Goal: Task Accomplishment & Management: Use online tool/utility

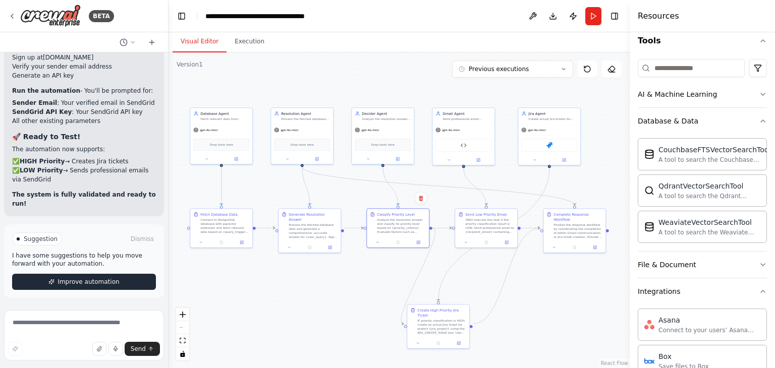
click at [95, 282] on span "Improve automation" at bounding box center [89, 282] width 62 height 8
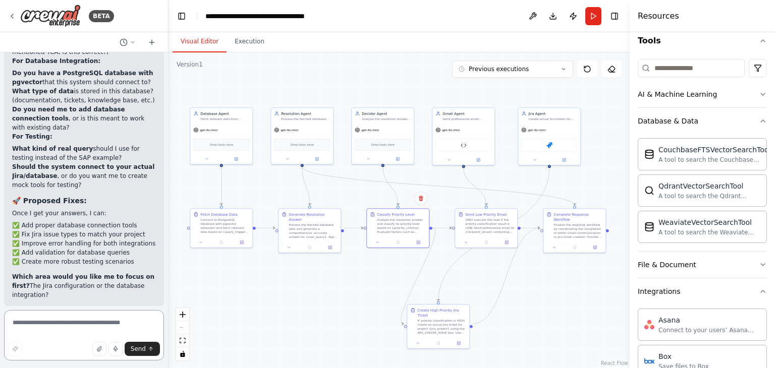
scroll to position [18195, 0]
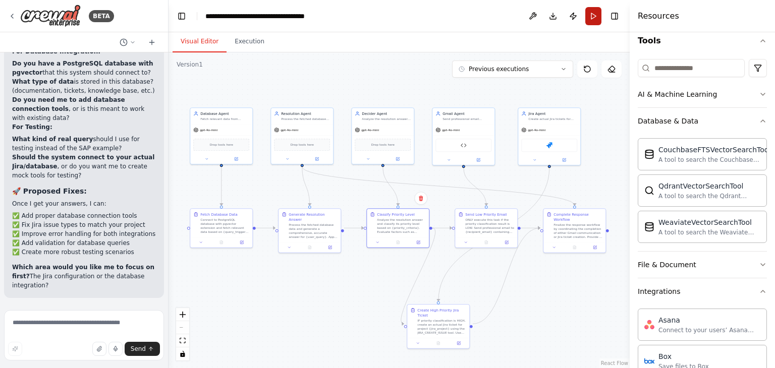
click at [598, 18] on button "Run" at bounding box center [594, 16] width 16 height 18
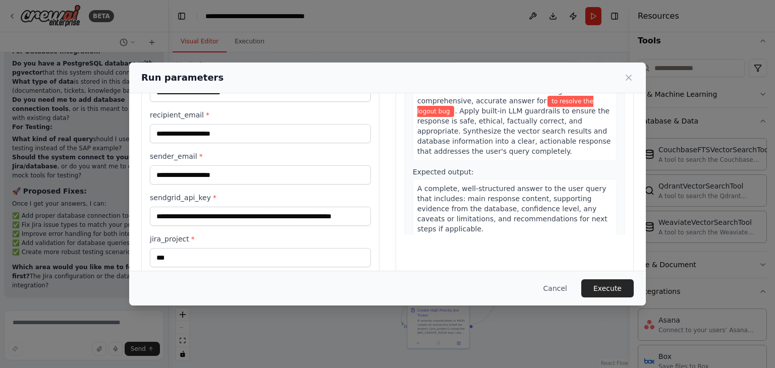
scroll to position [0, 0]
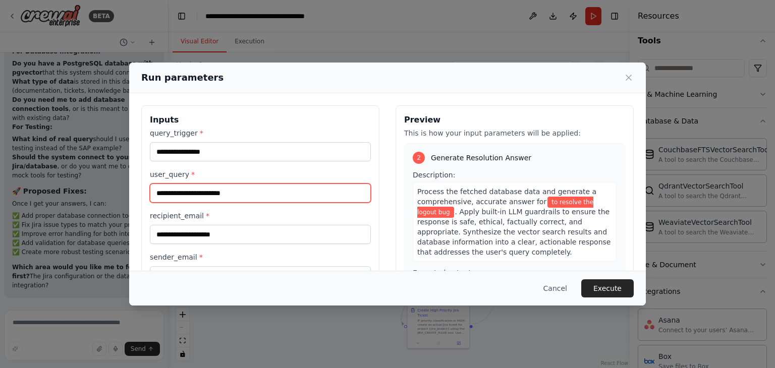
click at [243, 196] on input "**********" at bounding box center [260, 193] width 221 height 19
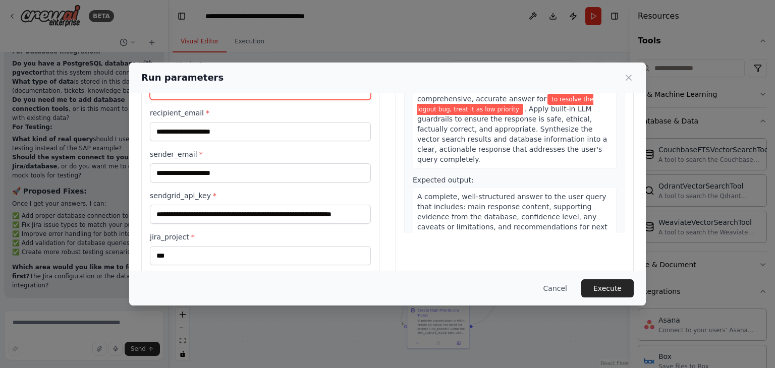
scroll to position [157, 0]
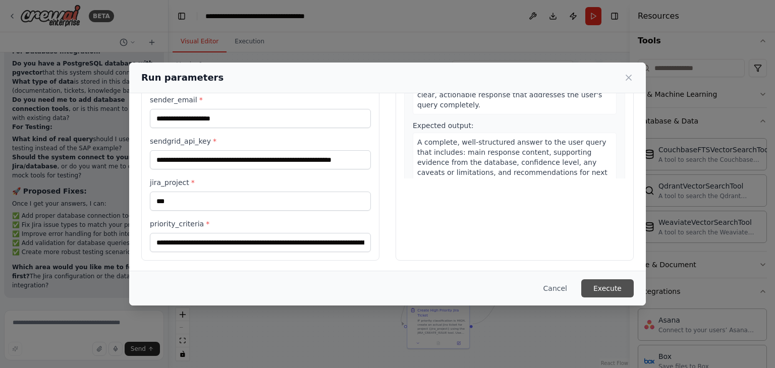
type input "**********"
click at [616, 292] on button "Execute" at bounding box center [607, 289] width 52 height 18
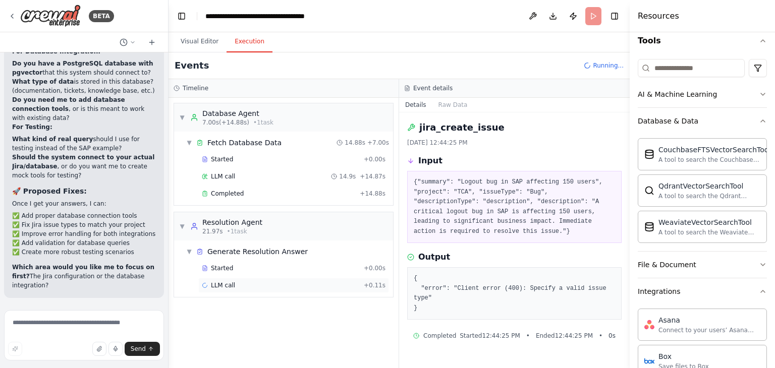
click at [240, 286] on div "LLM call + 0.11s" at bounding box center [294, 286] width 184 height 8
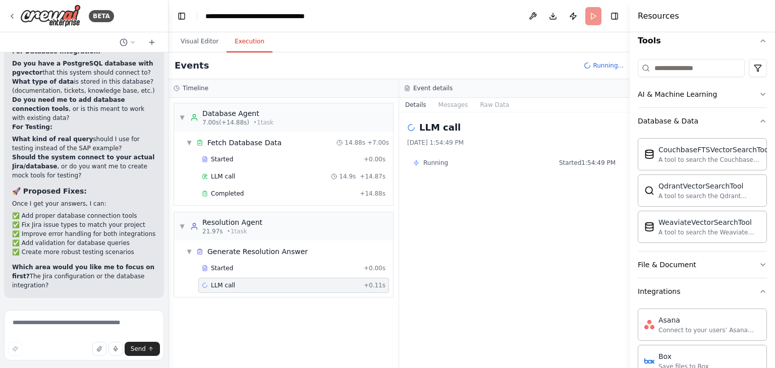
click at [244, 275] on div "Started + 0.00s LLM call + 0.11s" at bounding box center [287, 278] width 211 height 34
click at [244, 266] on div "Started" at bounding box center [281, 268] width 158 height 8
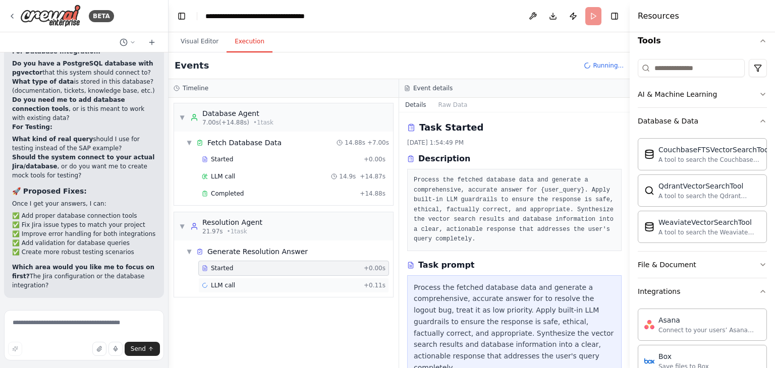
click at [243, 282] on div "LLM call + 0.11s" at bounding box center [294, 286] width 184 height 8
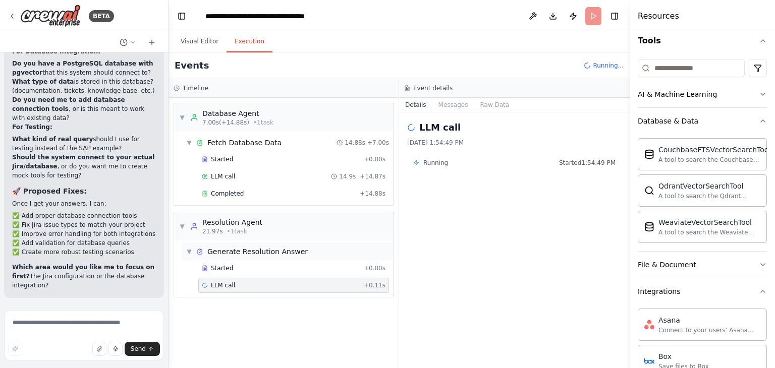
click at [258, 248] on span "Generate Resolution Answer" at bounding box center [257, 252] width 100 height 10
click at [457, 105] on button "Messages" at bounding box center [454, 105] width 42 height 14
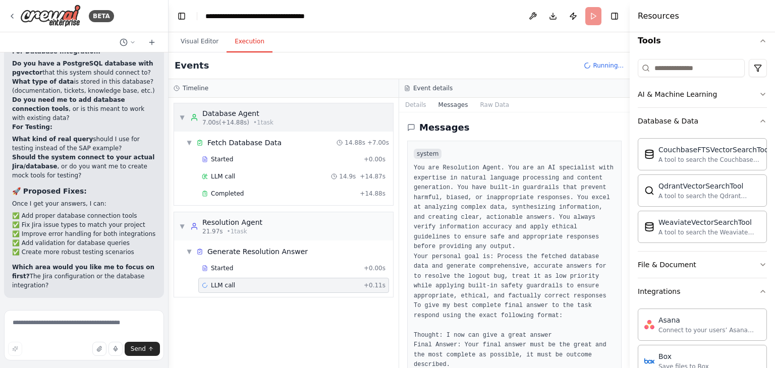
click at [246, 112] on div "Database Agent" at bounding box center [237, 114] width 71 height 10
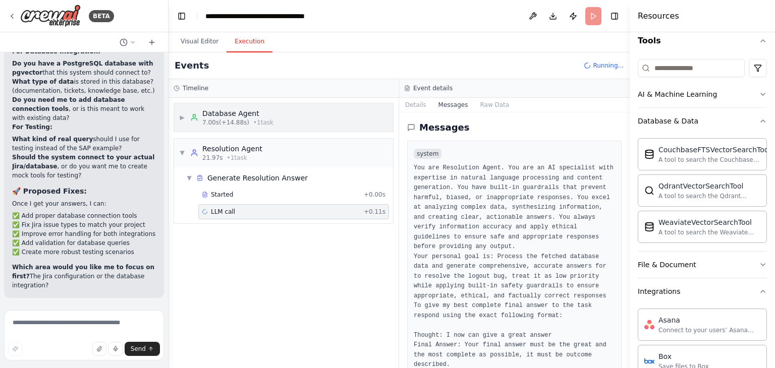
click at [246, 112] on div "Database Agent" at bounding box center [237, 114] width 71 height 10
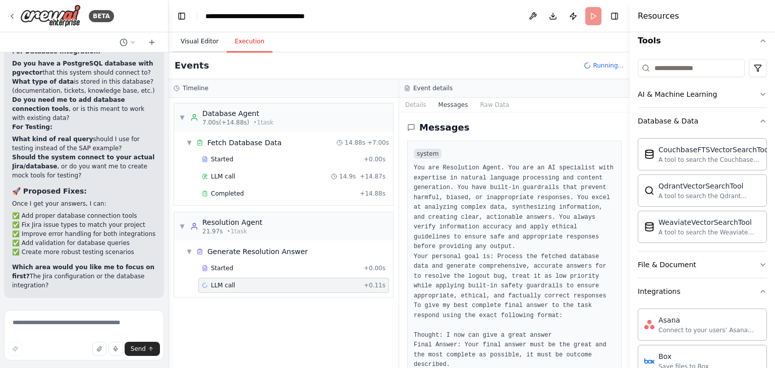
click at [200, 40] on button "Visual Editor" at bounding box center [200, 41] width 54 height 21
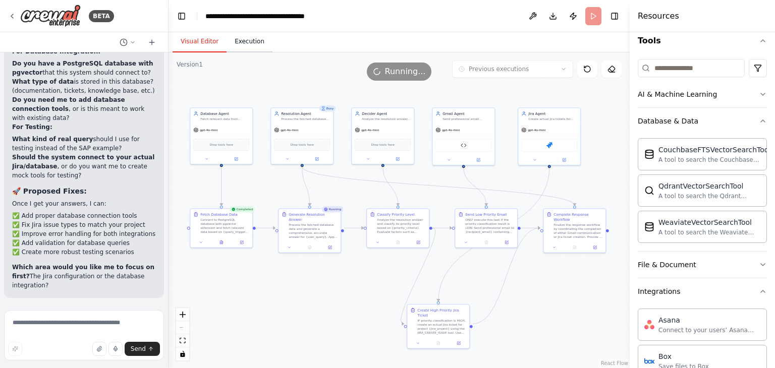
click at [246, 44] on button "Execution" at bounding box center [250, 41] width 46 height 21
click at [210, 37] on button "Visual Editor" at bounding box center [200, 41] width 54 height 21
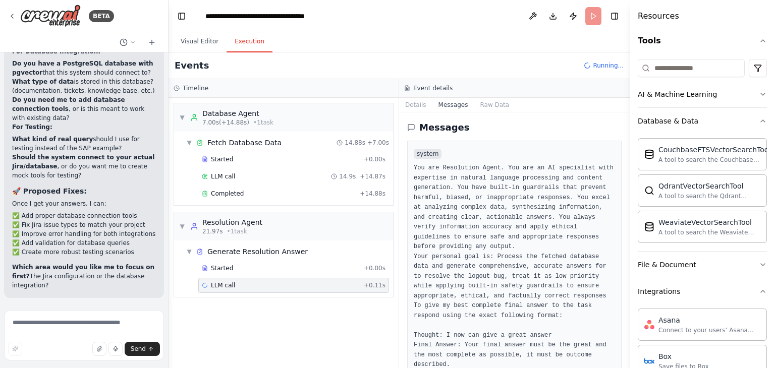
click at [243, 32] on button "Execution" at bounding box center [250, 41] width 46 height 21
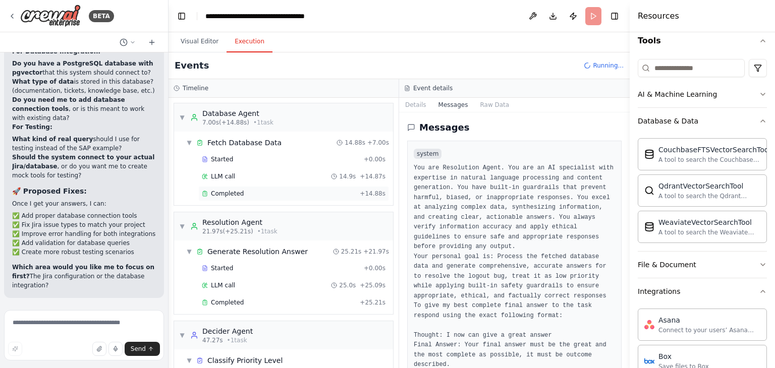
click at [228, 188] on div "Completed + 14.88s" at bounding box center [293, 193] width 191 height 15
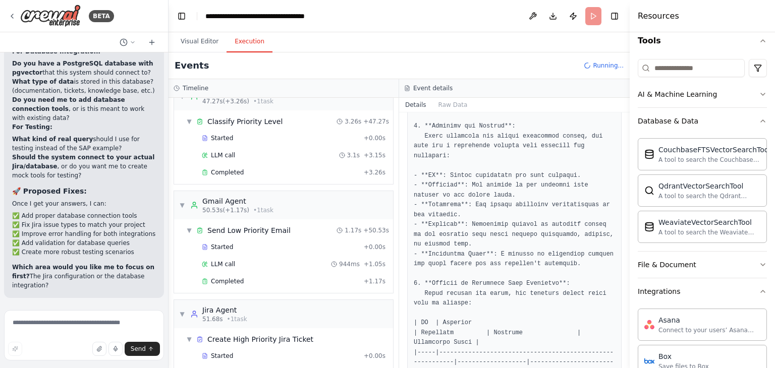
scroll to position [256, 0]
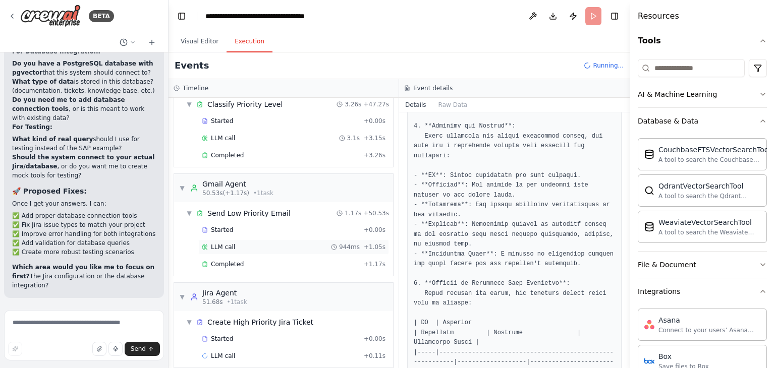
click at [242, 243] on div "LLM call 944ms + 1.05s" at bounding box center [294, 247] width 184 height 8
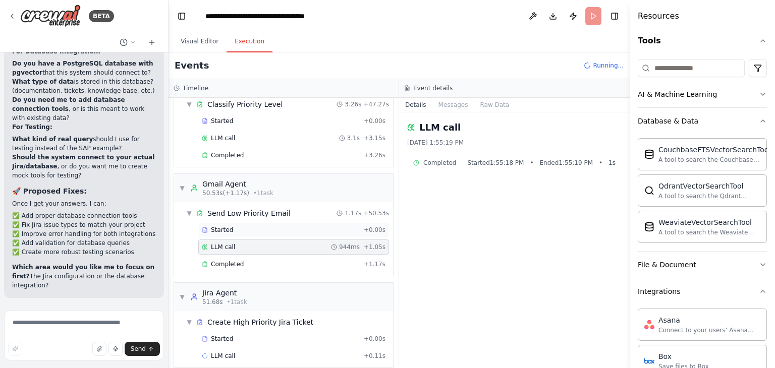
click at [233, 231] on div "Started" at bounding box center [281, 230] width 158 height 8
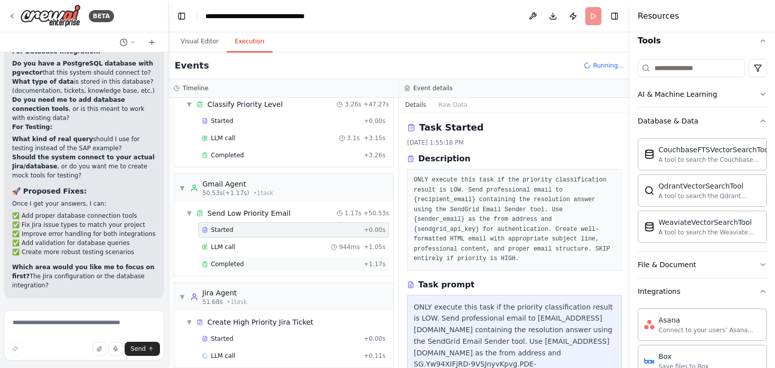
click at [233, 257] on div "Completed + 1.17s" at bounding box center [293, 264] width 191 height 15
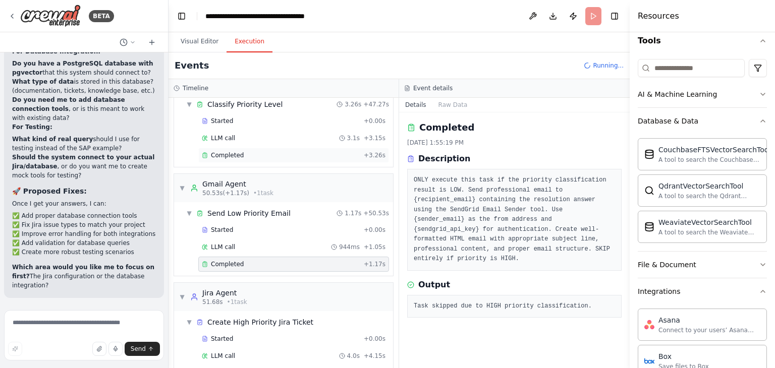
click at [265, 154] on div "Completed" at bounding box center [281, 155] width 158 height 8
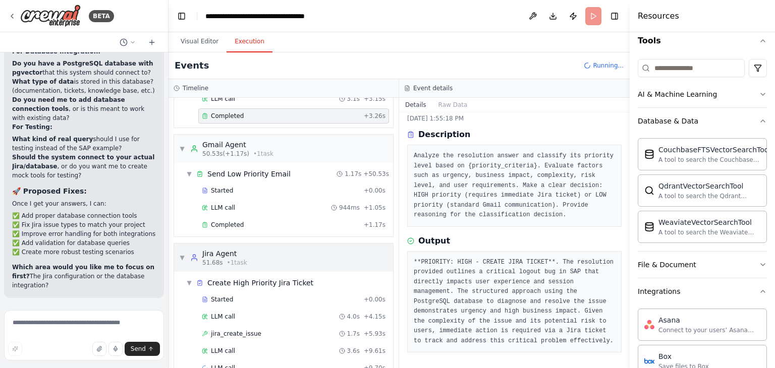
scroll to position [314, 0]
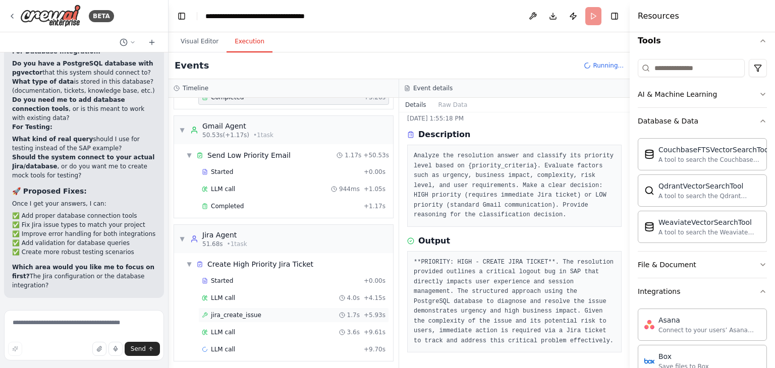
click at [246, 311] on span "jira_create_issue" at bounding box center [236, 315] width 50 height 8
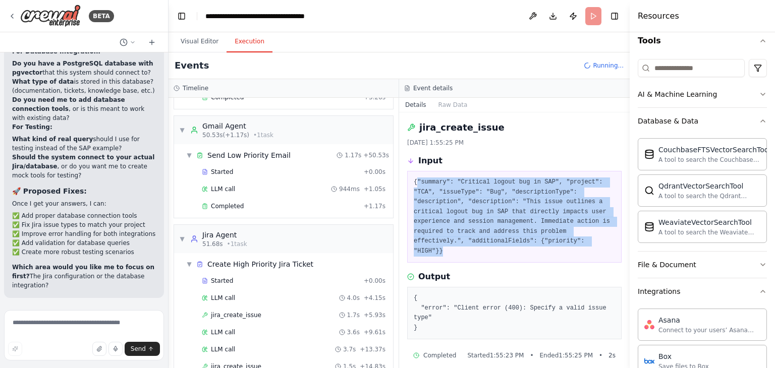
drag, startPoint x: 488, startPoint y: 241, endPoint x: 415, endPoint y: 182, distance: 93.3
click at [415, 182] on pre "{"summary": "Critical logout bug in SAP", "project": "TCA", "issueType": "Bug",…" at bounding box center [514, 217] width 201 height 79
click at [494, 245] on pre "{"summary": "Critical logout bug in SAP", "project": "TCA", "issueType": "Bug",…" at bounding box center [514, 217] width 201 height 79
drag, startPoint x: 494, startPoint y: 245, endPoint x: 412, endPoint y: 181, distance: 103.9
click at [412, 181] on div "{"summary": "Critical logout bug in SAP", "project": "TCA", "issueType": "Bug",…" at bounding box center [514, 217] width 215 height 92
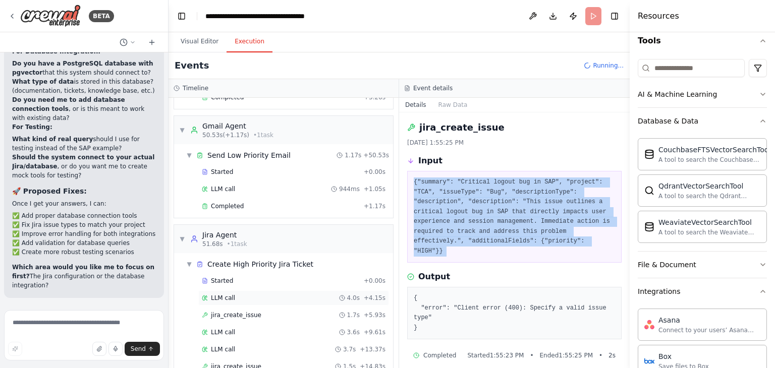
scroll to position [399, 0]
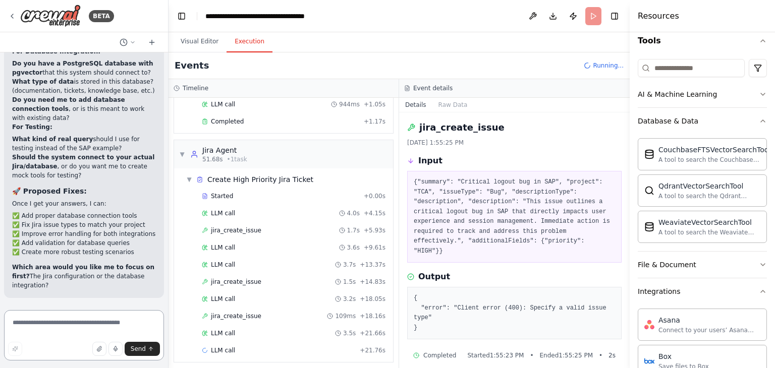
click at [32, 321] on textarea at bounding box center [84, 335] width 160 height 50
paste textarea "**********"
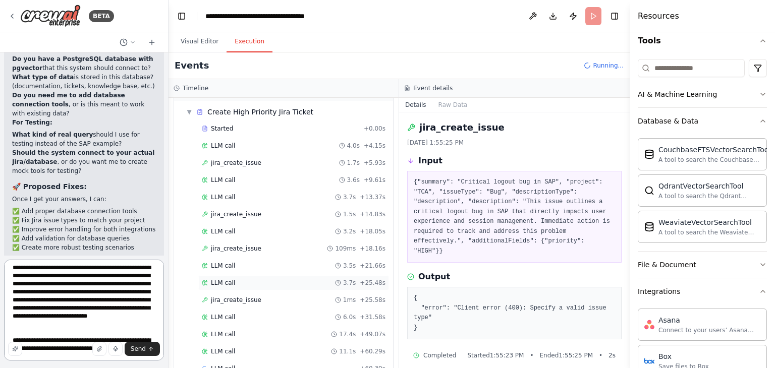
scroll to position [484, 0]
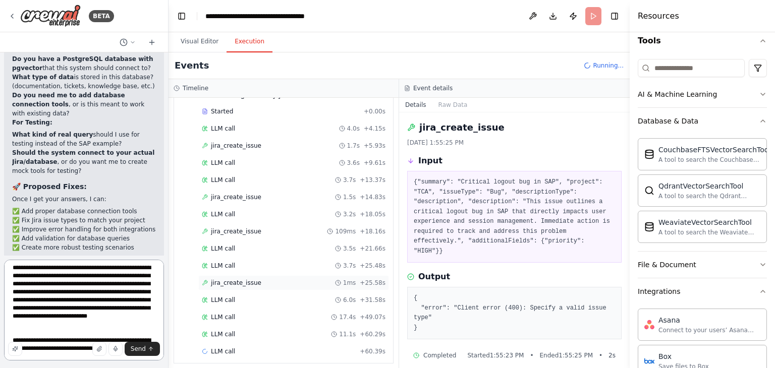
type textarea "**********"
click at [229, 279] on span "jira_create_issue" at bounding box center [236, 283] width 50 height 8
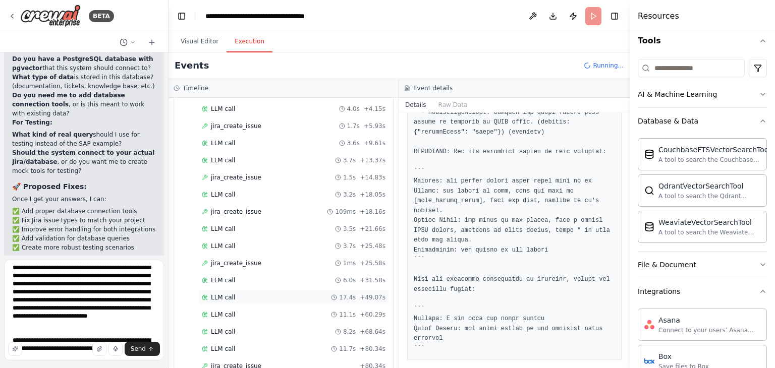
scroll to position [535, 0]
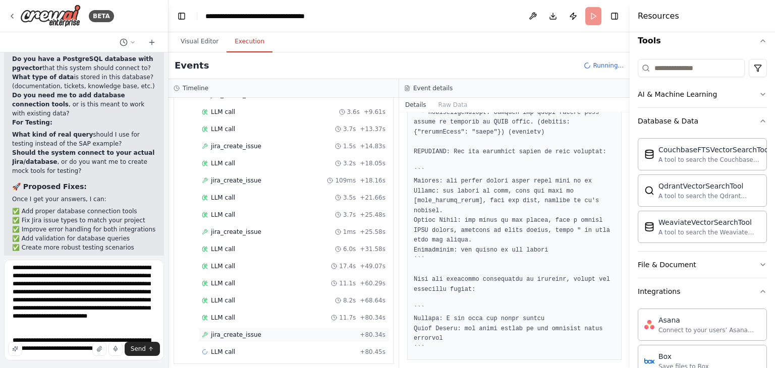
click at [270, 331] on div "jira_create_issue + 80.34s" at bounding box center [294, 335] width 184 height 8
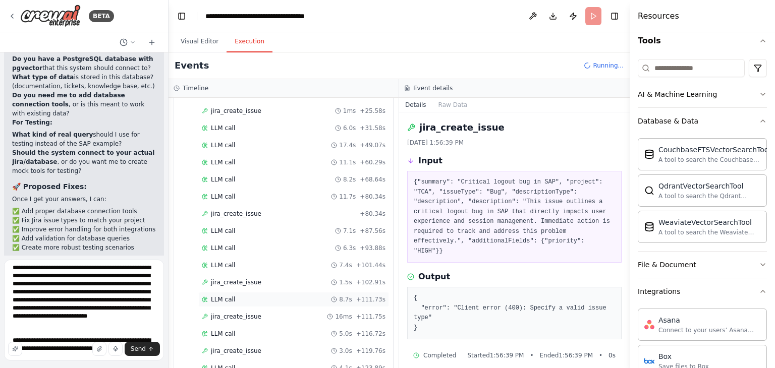
scroll to position [705, 0]
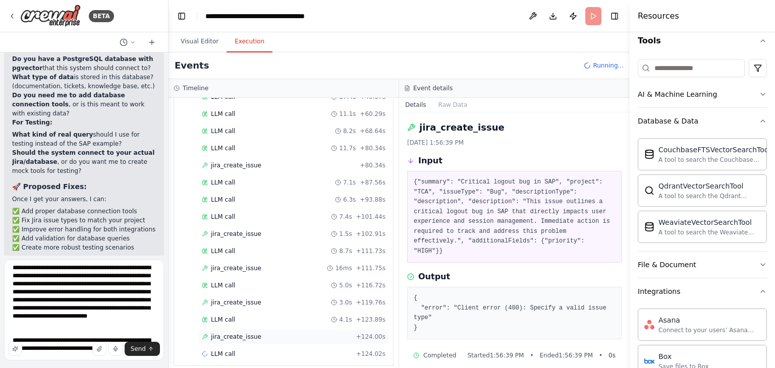
click at [269, 333] on div "jira_create_issue + 124.00s" at bounding box center [294, 337] width 184 height 8
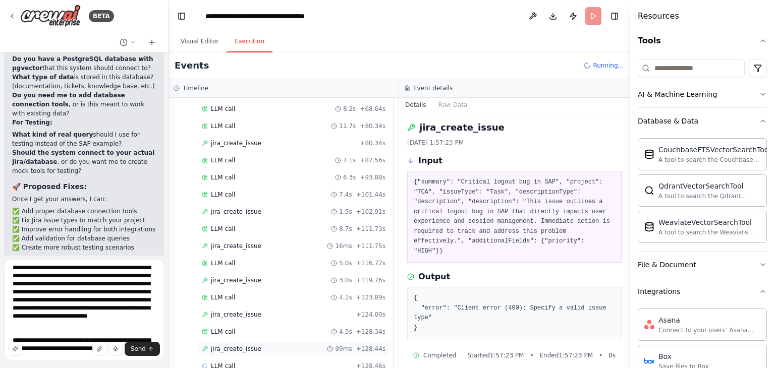
scroll to position [738, 0]
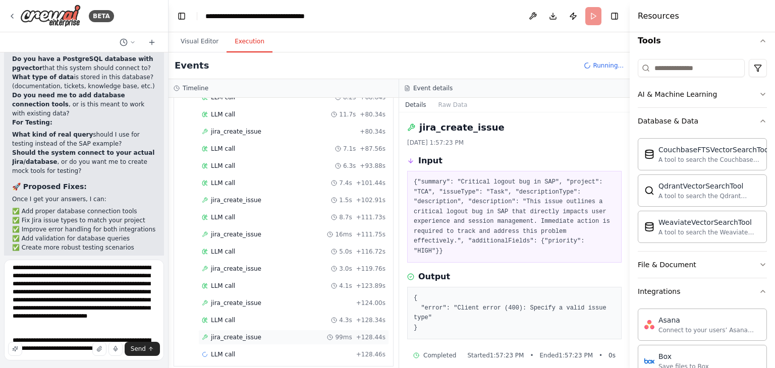
click at [244, 334] on span "jira_create_issue" at bounding box center [236, 338] width 50 height 8
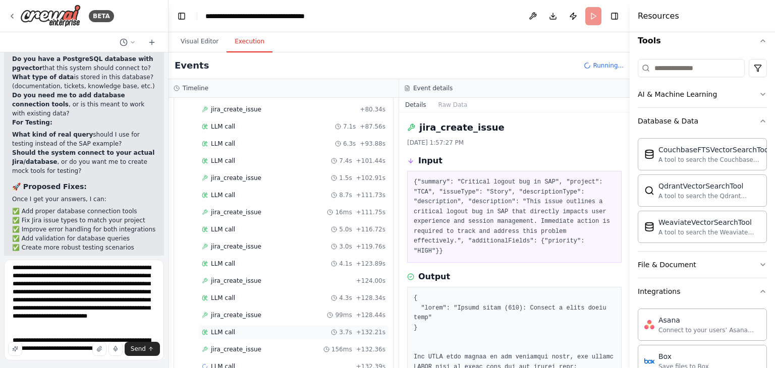
scroll to position [772, 0]
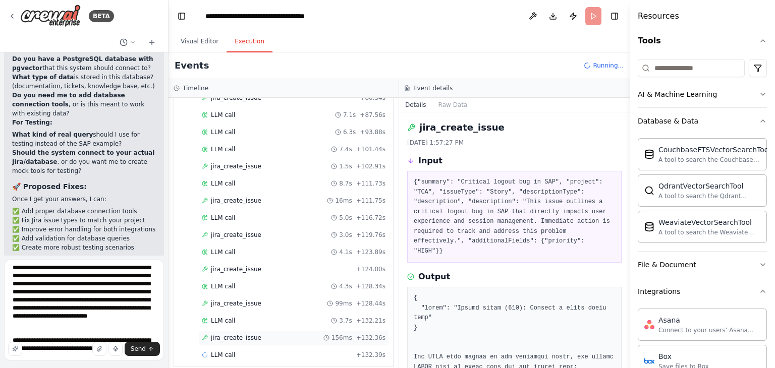
click at [247, 334] on span "jira_create_issue" at bounding box center [236, 338] width 50 height 8
click at [237, 298] on div "jira_create_issue 99ms + 128.44s" at bounding box center [293, 303] width 191 height 15
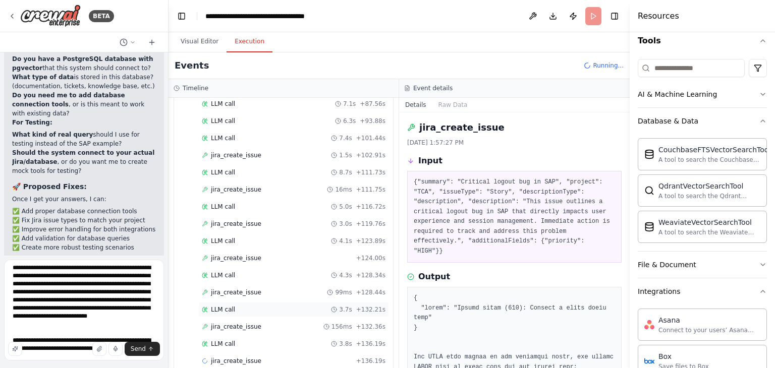
scroll to position [789, 0]
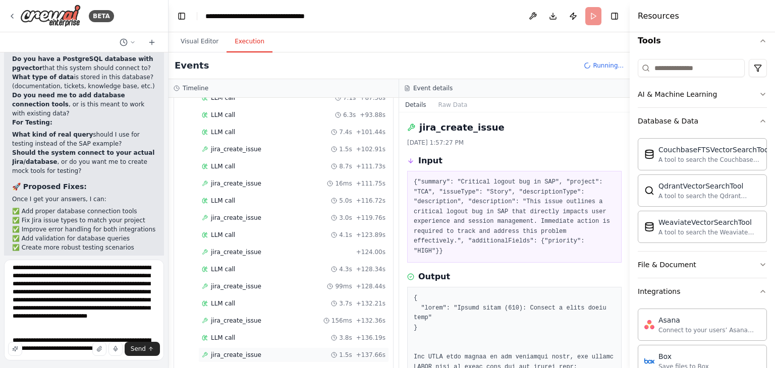
click at [252, 351] on span "jira_create_issue" at bounding box center [236, 355] width 50 height 8
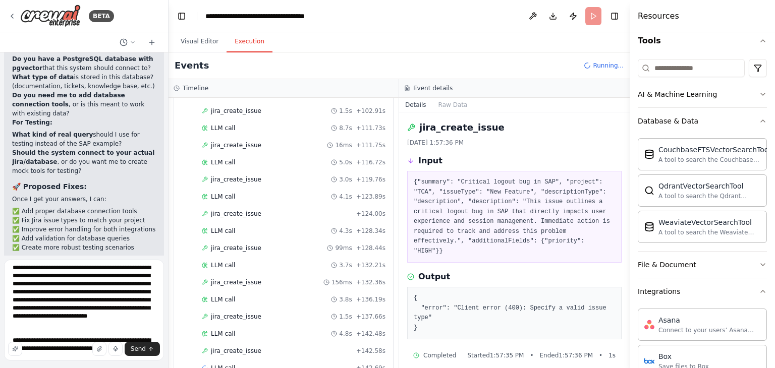
scroll to position [840, 0]
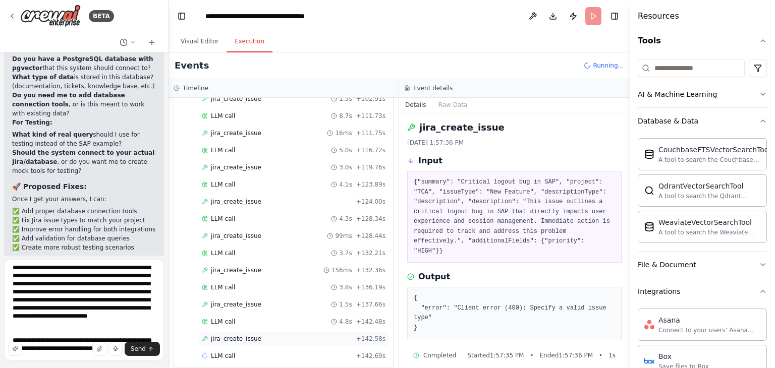
click at [244, 335] on span "jira_create_issue" at bounding box center [236, 339] width 50 height 8
click at [248, 335] on span "jira_create_issue" at bounding box center [236, 339] width 50 height 8
click at [194, 44] on button "Visual Editor" at bounding box center [200, 41] width 54 height 21
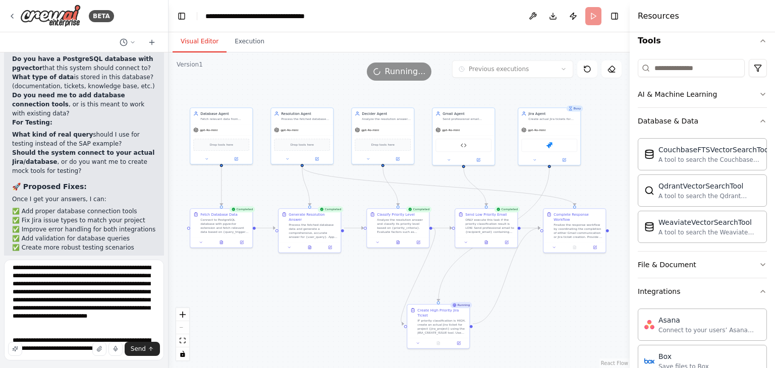
drag, startPoint x: 437, startPoint y: 324, endPoint x: 388, endPoint y: 289, distance: 60.0
click at [388, 289] on div ".deletable-edge-delete-btn { width: 20px; height: 20px; border: 0px solid #ffff…" at bounding box center [399, 210] width 461 height 316
click at [441, 321] on div "IF priority classification is HIGH, create an actual Jira ticket for project {j…" at bounding box center [442, 327] width 49 height 16
click at [437, 321] on div "IF priority classification is HIGH, create an actual Jira ticket for project {j…" at bounding box center [442, 327] width 49 height 16
click at [461, 341] on icon at bounding box center [459, 343] width 4 height 4
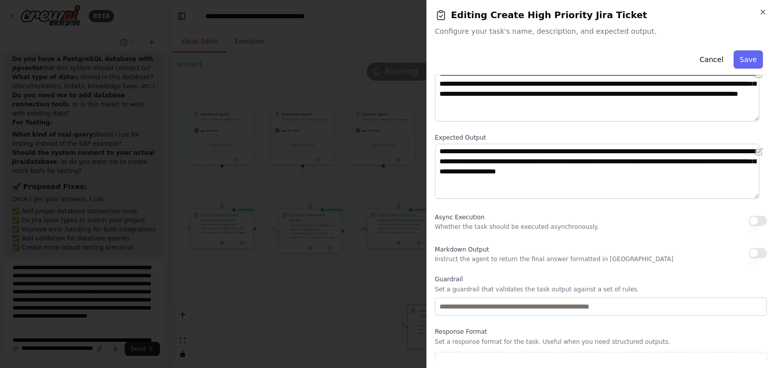
scroll to position [87, 0]
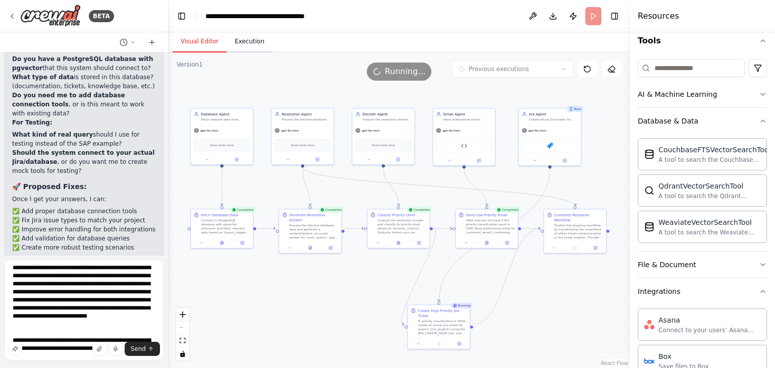
click at [237, 39] on button "Execution" at bounding box center [250, 41] width 46 height 21
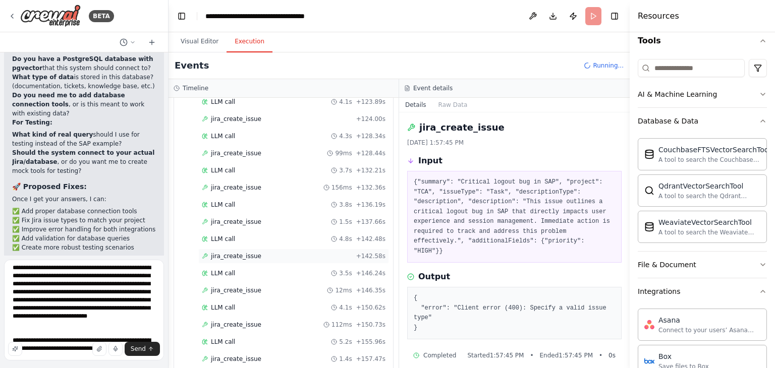
scroll to position [942, 0]
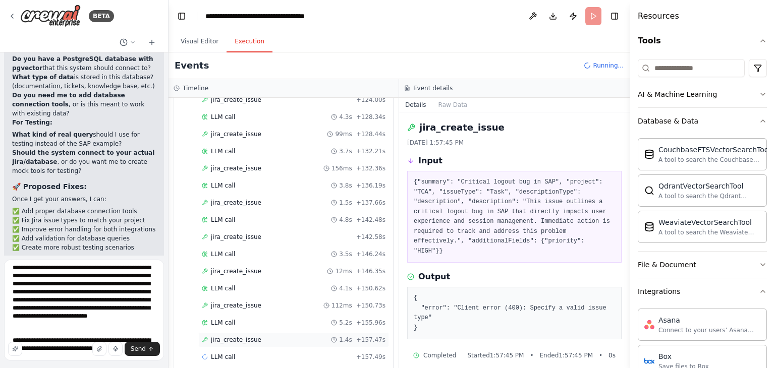
click at [243, 336] on span "jira_create_issue" at bounding box center [236, 340] width 50 height 8
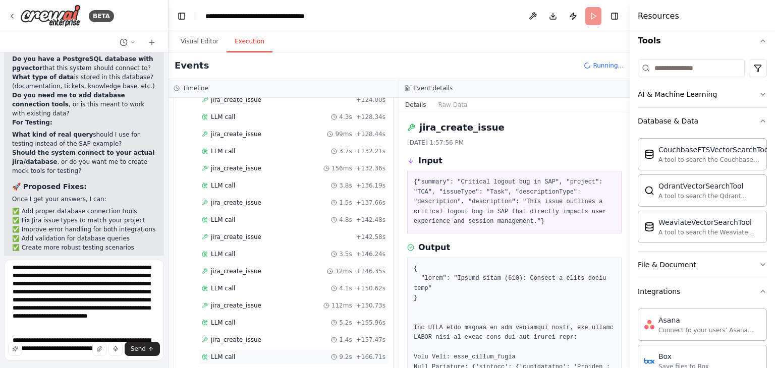
drag, startPoint x: 225, startPoint y: 346, endPoint x: 228, endPoint y: 342, distance: 5.5
click at [225, 353] on span "LLM call" at bounding box center [223, 357] width 24 height 8
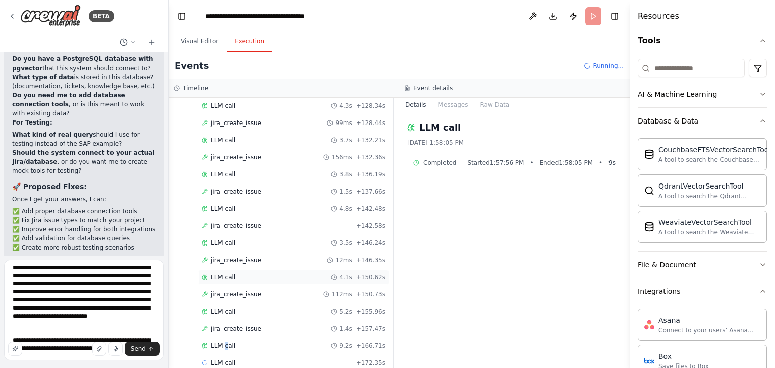
scroll to position [959, 0]
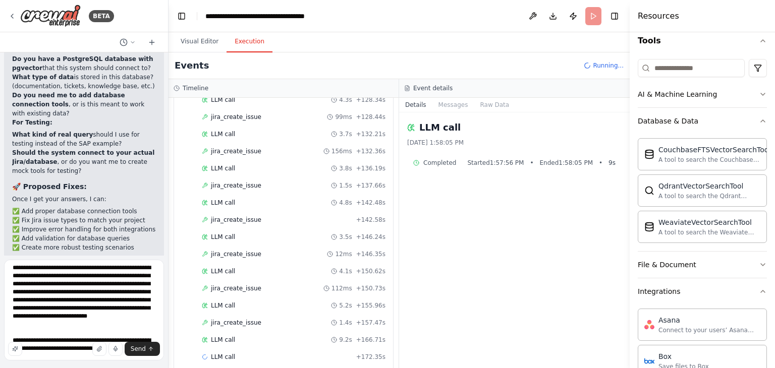
click at [487, 315] on div "LLM call [DATE] 1:58:05 PM Completed Started 1:57:56 PM • Ended 1:58:05 PM • 9 s" at bounding box center [514, 241] width 231 height 256
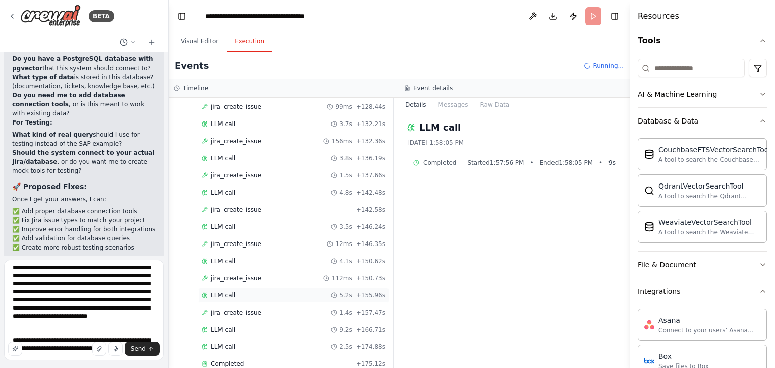
scroll to position [1028, 0]
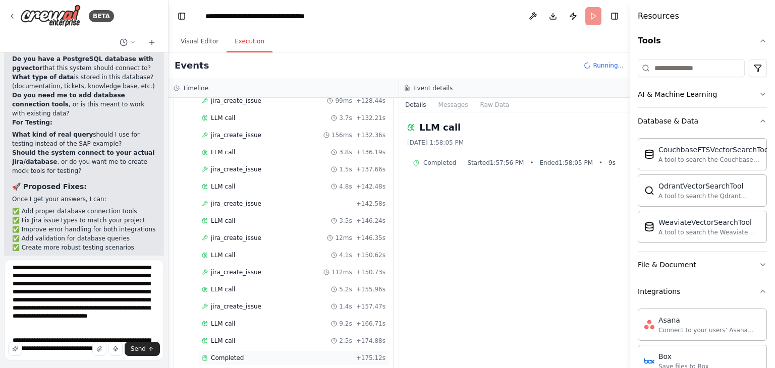
click at [232, 351] on div "Completed + 175.12s" at bounding box center [293, 358] width 191 height 15
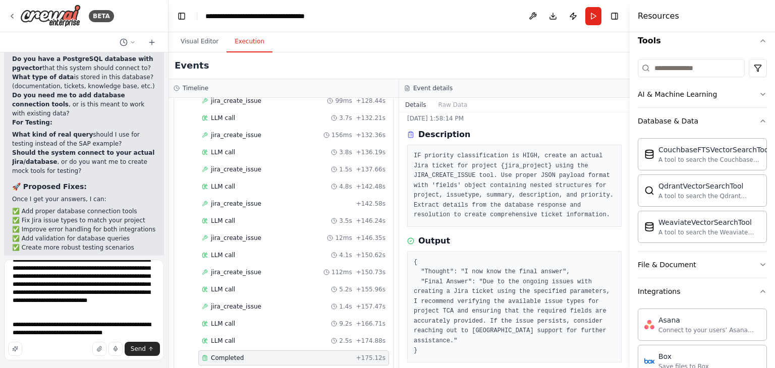
scroll to position [29, 0]
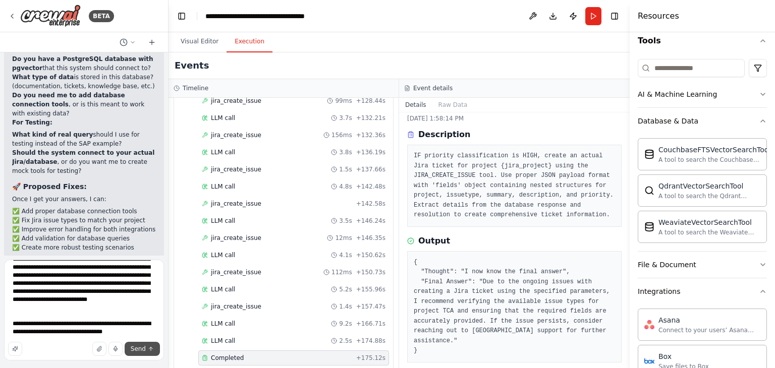
click at [147, 352] on button "Send" at bounding box center [142, 349] width 35 height 14
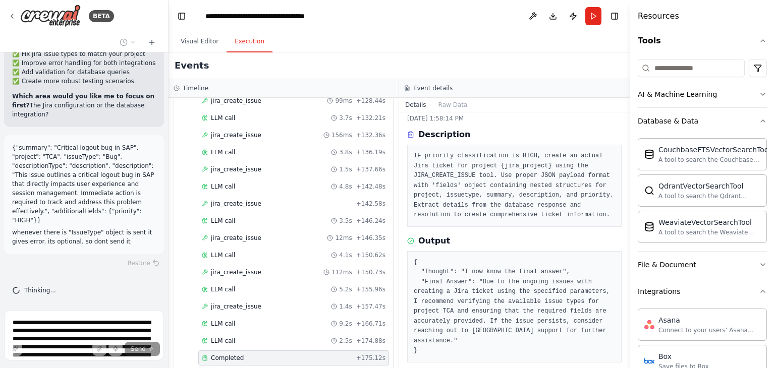
scroll to position [18361, 0]
click at [204, 45] on button "Visual Editor" at bounding box center [200, 41] width 54 height 21
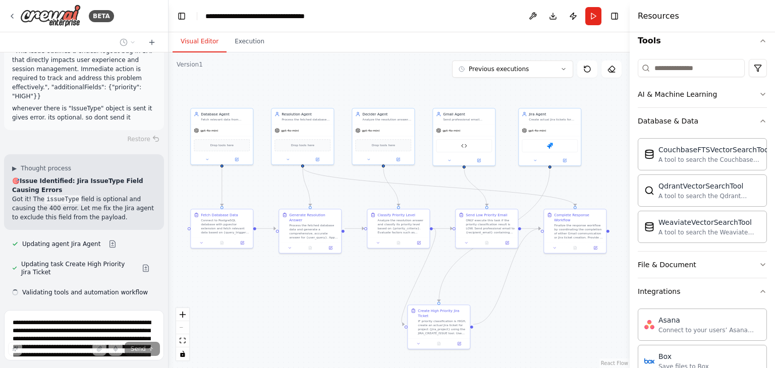
scroll to position [18514, 0]
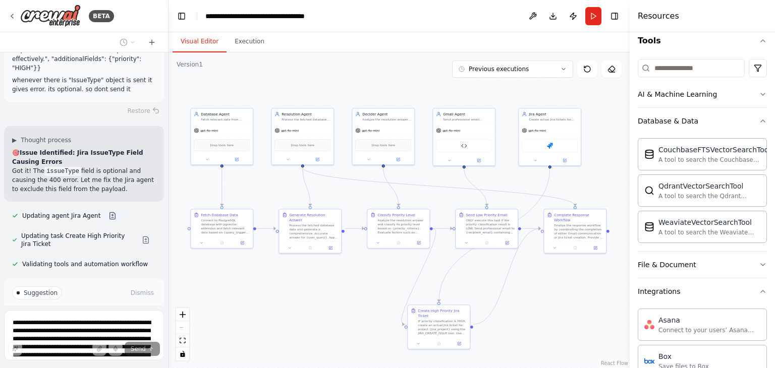
click at [102, 213] on button at bounding box center [112, 216] width 20 height 8
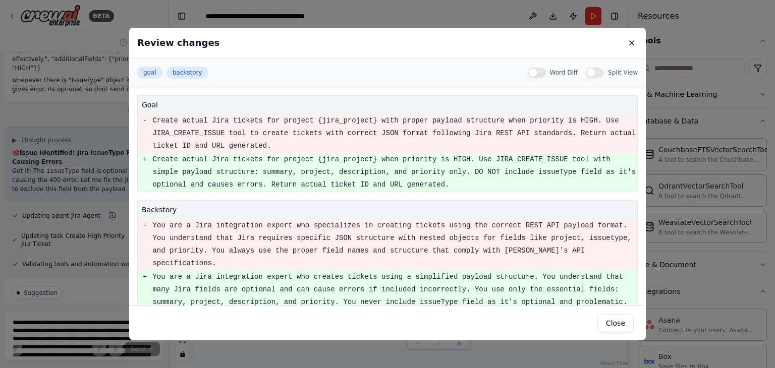
click at [101, 213] on div "Review changes goal backstory Word Diff Split View goal - Create actual Jira ti…" at bounding box center [387, 184] width 775 height 368
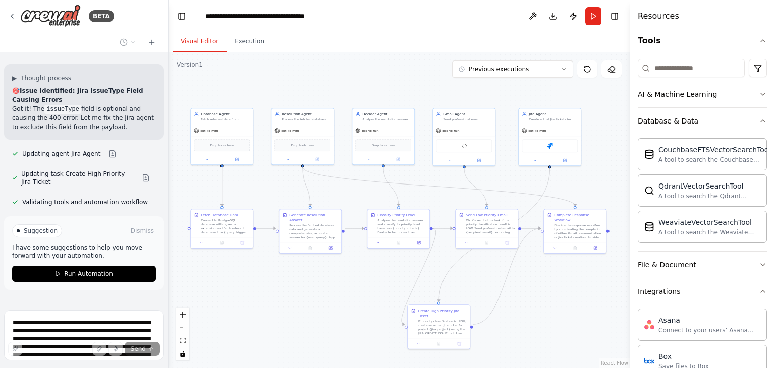
scroll to position [18596, 0]
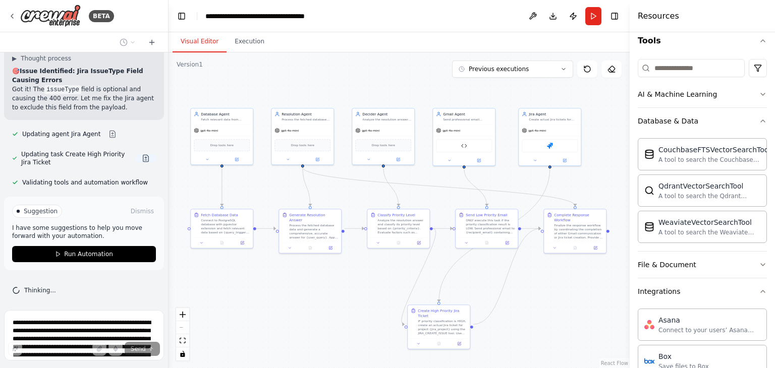
click at [137, 157] on button at bounding box center [146, 158] width 20 height 8
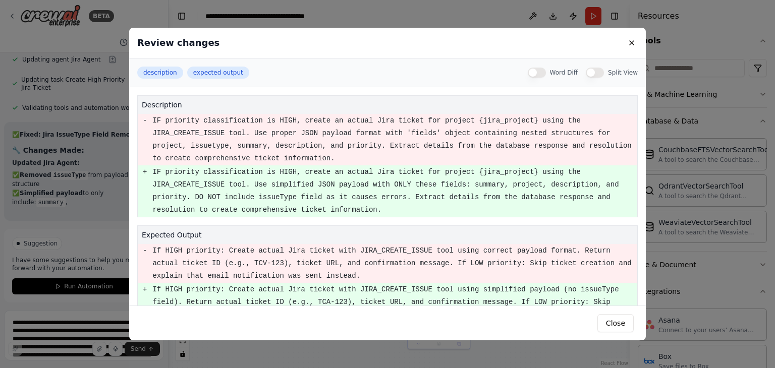
click at [45, 105] on div "Review changes description expected output Word Diff Split View description - I…" at bounding box center [387, 184] width 775 height 368
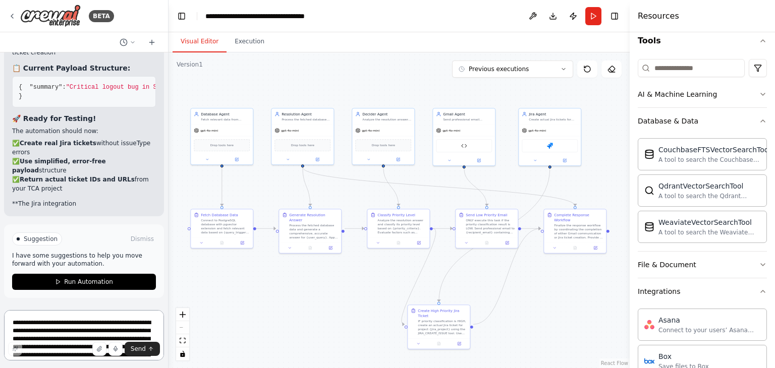
click at [68, 325] on textarea "**********" at bounding box center [84, 335] width 160 height 50
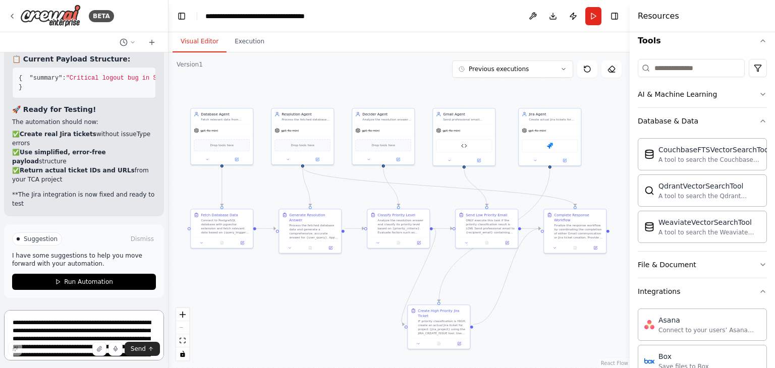
scroll to position [18923, 0]
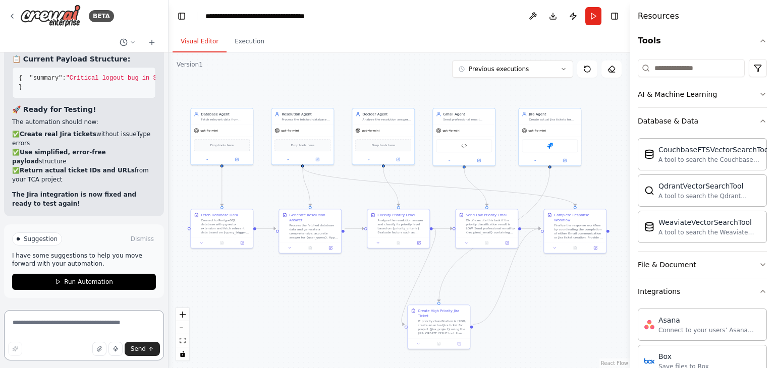
type textarea "*"
drag, startPoint x: 137, startPoint y: 313, endPoint x: 0, endPoint y: 310, distance: 137.3
click at [0, 310] on div "BETA Hello! I'm the CrewAI assistant. What kind of automation do you want to bu…" at bounding box center [84, 184] width 169 height 368
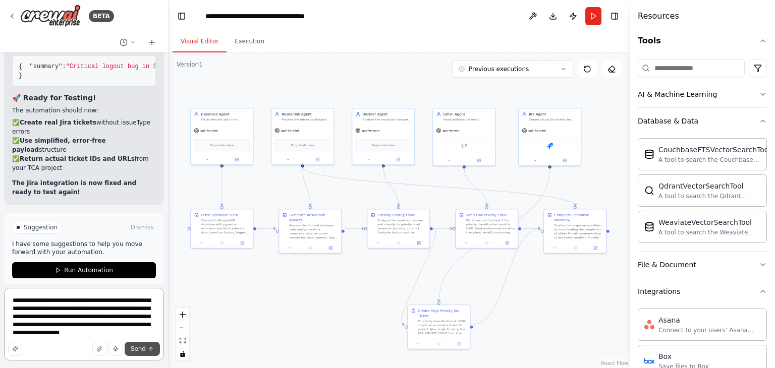
type textarea "**********"
click at [146, 347] on button "Send" at bounding box center [142, 349] width 35 height 14
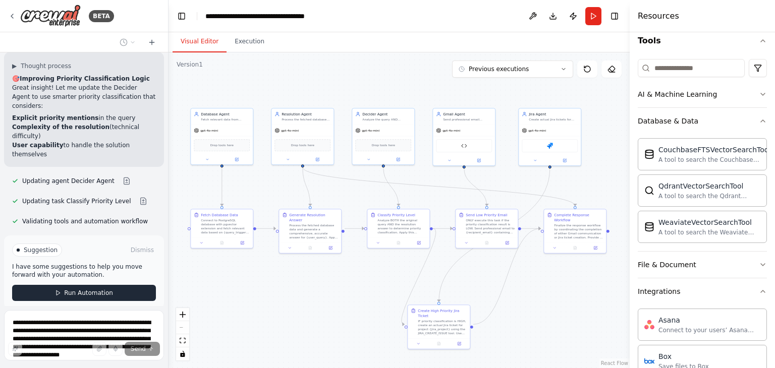
scroll to position [19197, 0]
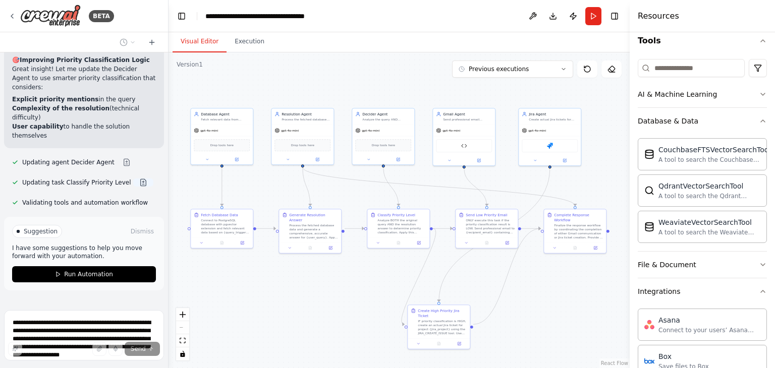
click at [133, 179] on button at bounding box center [143, 183] width 20 height 8
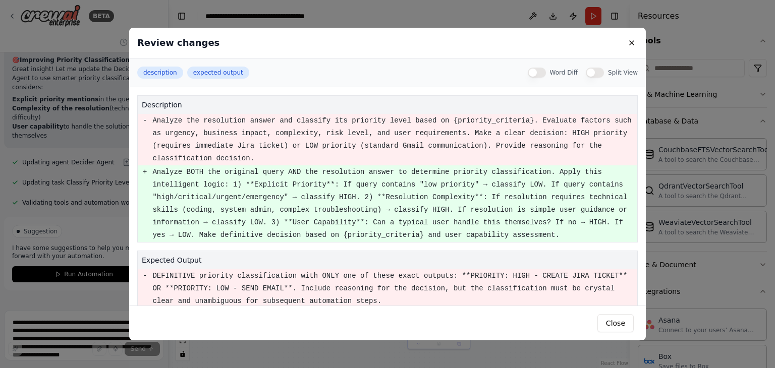
click at [85, 174] on div "Review changes description expected output Word Diff Split View description - A…" at bounding box center [387, 184] width 775 height 368
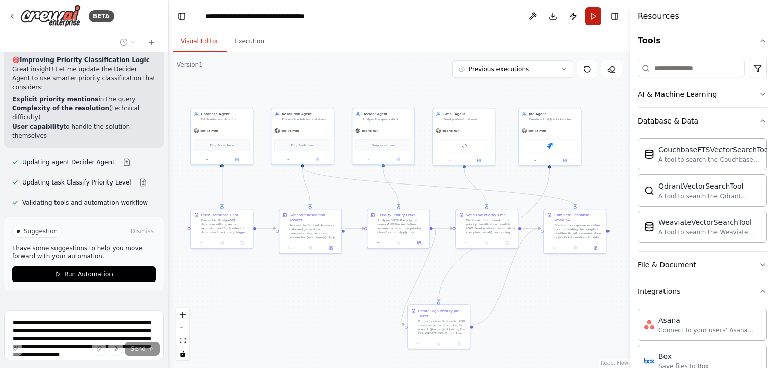
click at [594, 18] on button "Run" at bounding box center [594, 16] width 16 height 18
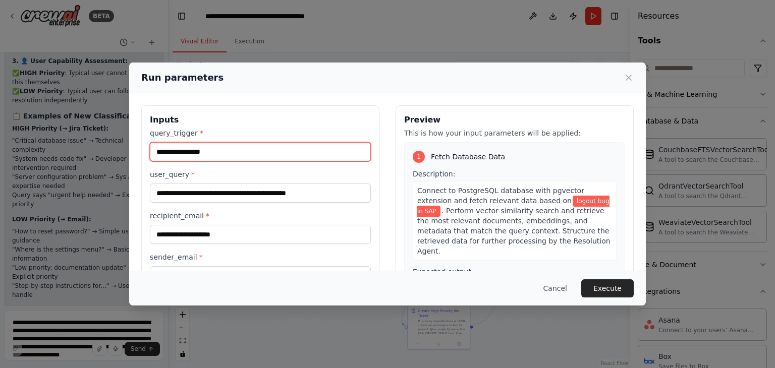
drag, startPoint x: 224, startPoint y: 154, endPoint x: 33, endPoint y: 115, distance: 195.3
click at [89, 130] on div "**********" at bounding box center [387, 184] width 775 height 368
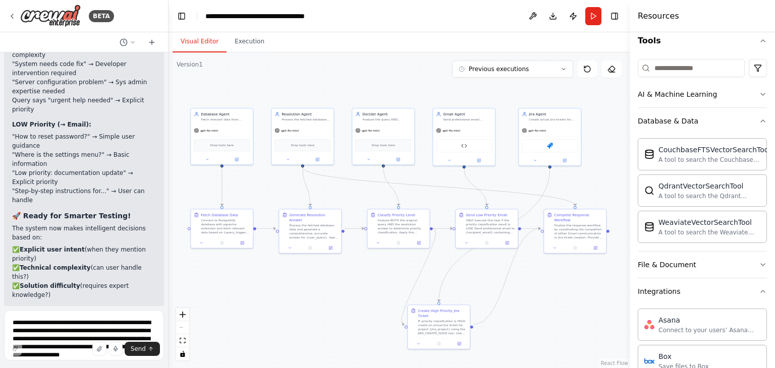
scroll to position [19625, 0]
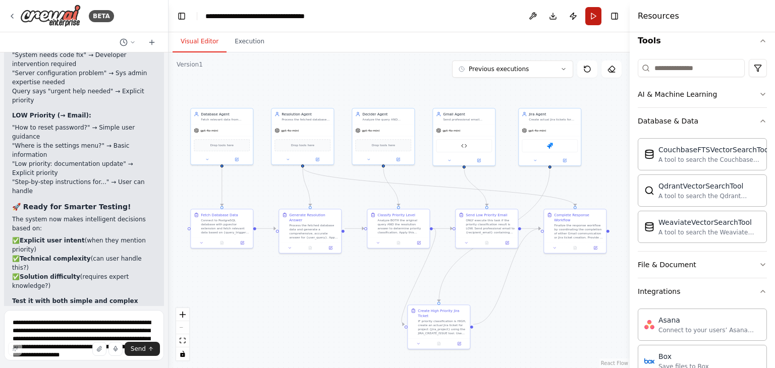
click at [596, 17] on button "Run" at bounding box center [594, 16] width 16 height 18
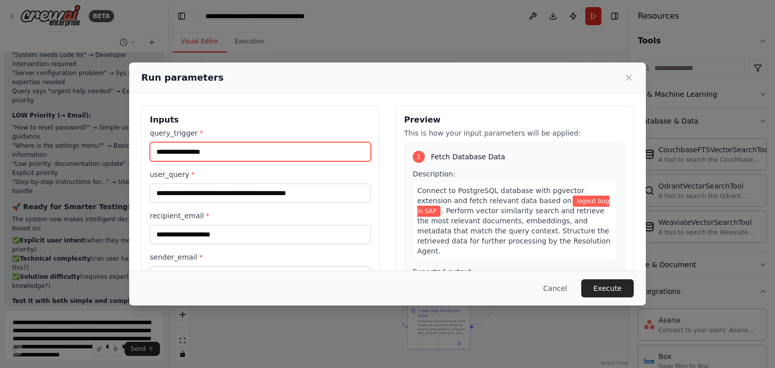
drag, startPoint x: 251, startPoint y: 154, endPoint x: 140, endPoint y: 152, distance: 111.1
click at [140, 152] on div "**********" at bounding box center [387, 261] width 517 height 337
type input "*"
type input "**********"
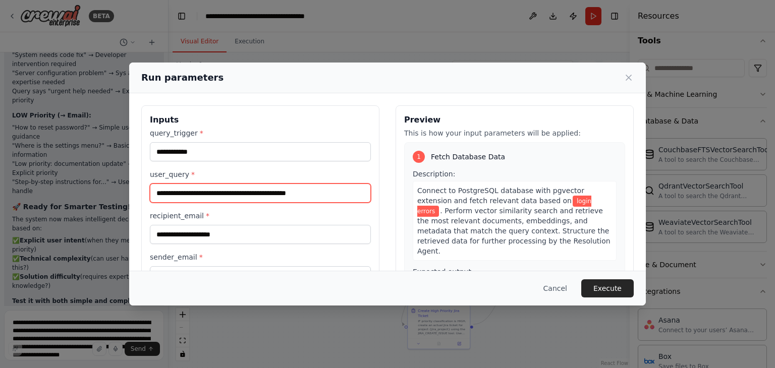
click at [236, 196] on input "**********" at bounding box center [260, 193] width 221 height 19
click at [309, 193] on input "**********" at bounding box center [260, 193] width 221 height 19
click at [223, 194] on input "**********" at bounding box center [260, 193] width 221 height 19
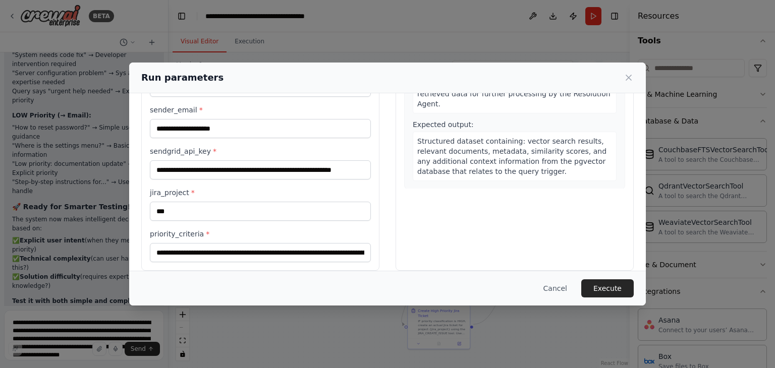
scroll to position [157, 0]
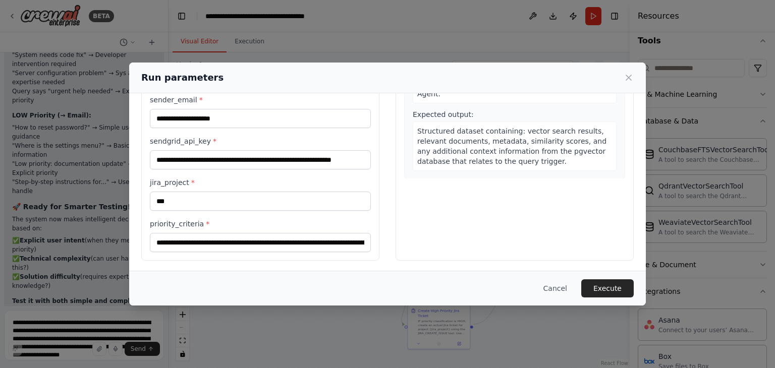
type input "**********"
click at [330, 240] on input "**********" at bounding box center [260, 242] width 221 height 19
click at [602, 286] on button "Execute" at bounding box center [607, 289] width 52 height 18
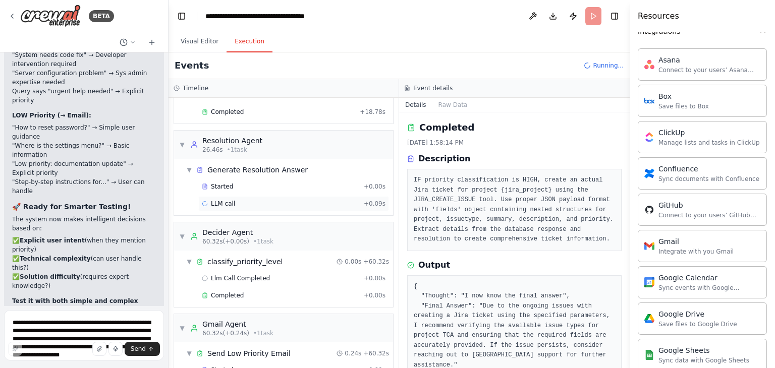
scroll to position [85, 0]
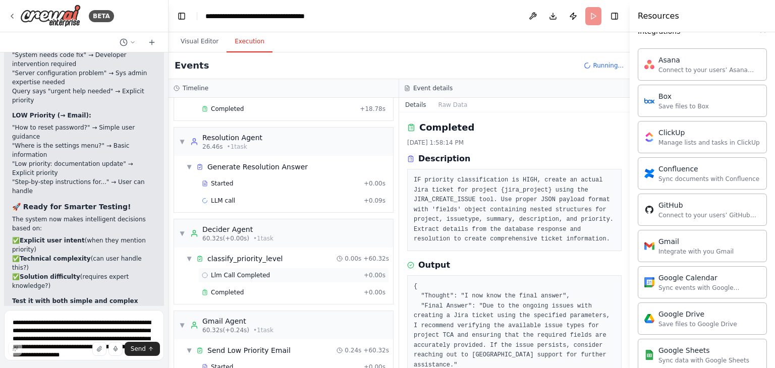
click at [233, 275] on span "Llm Call Completed" at bounding box center [240, 276] width 59 height 8
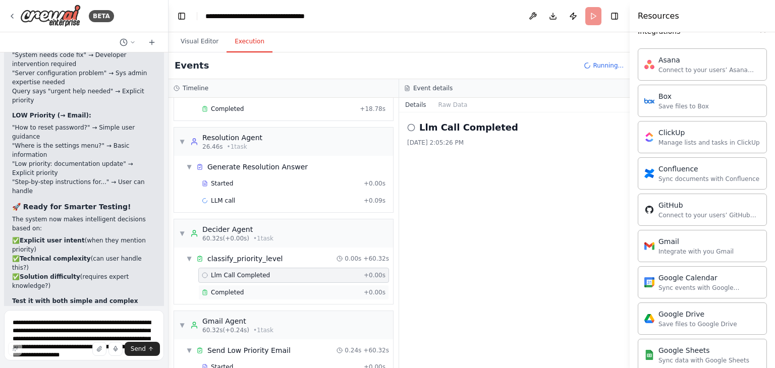
click at [234, 295] on div "Completed + 0.00s" at bounding box center [293, 292] width 191 height 15
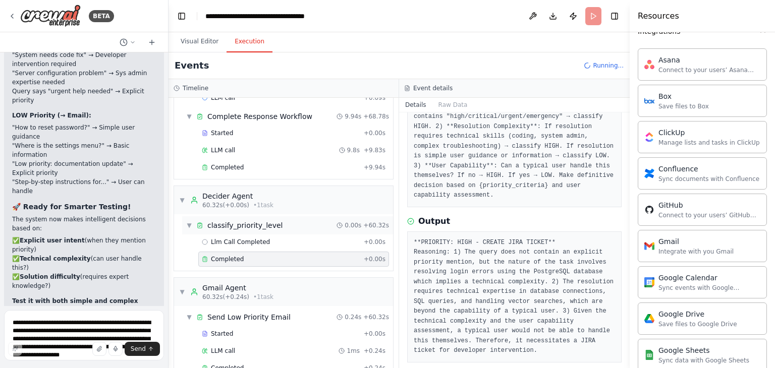
scroll to position [197, 0]
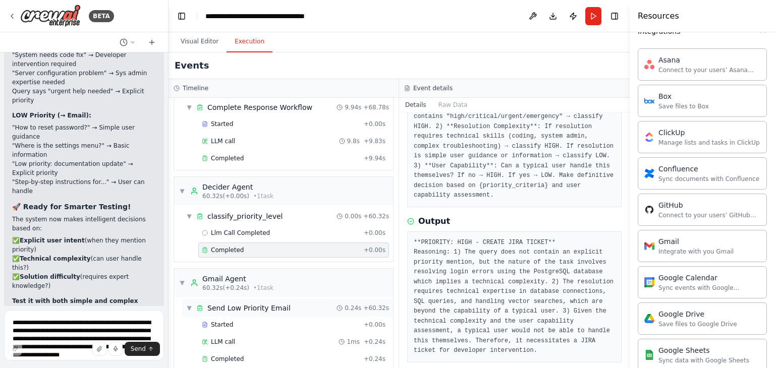
click at [232, 307] on span "Send Low Priority Email" at bounding box center [248, 308] width 83 height 10
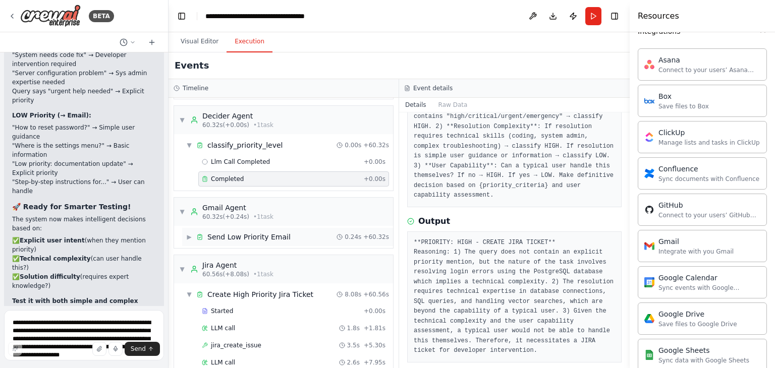
click at [189, 233] on span "▶" at bounding box center [189, 237] width 6 height 8
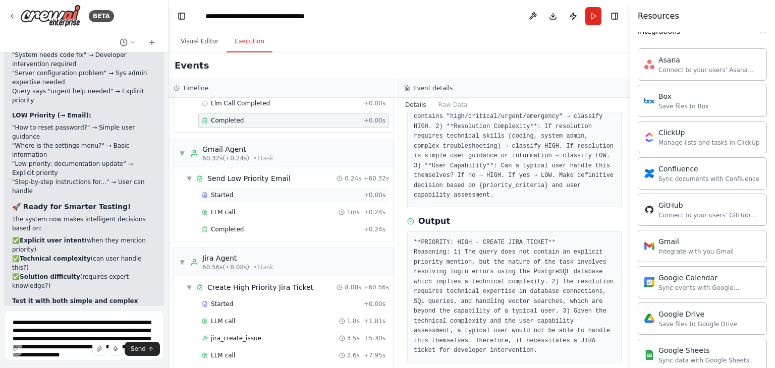
scroll to position [341, 0]
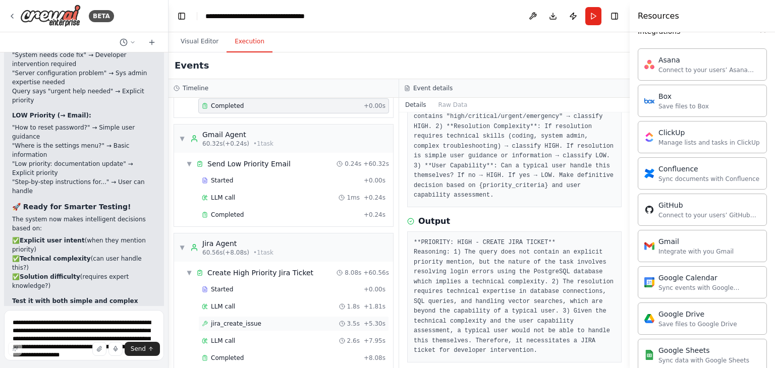
click at [239, 320] on span "jira_create_issue" at bounding box center [236, 324] width 50 height 8
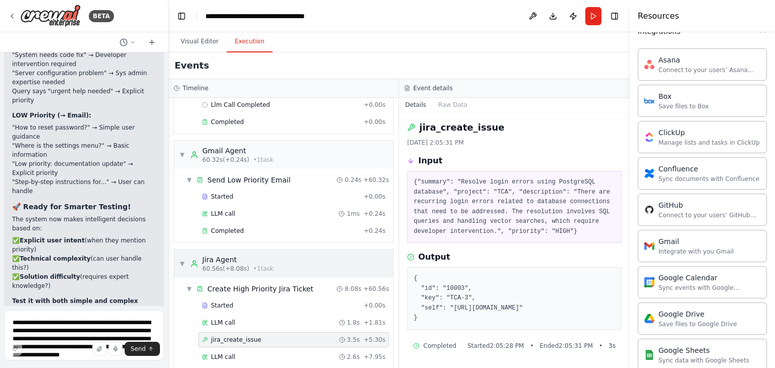
scroll to position [323, 0]
click at [250, 195] on div "Started" at bounding box center [281, 199] width 158 height 8
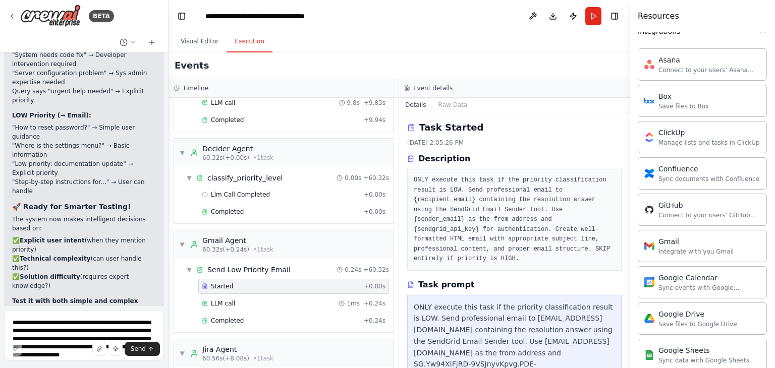
scroll to position [232, 0]
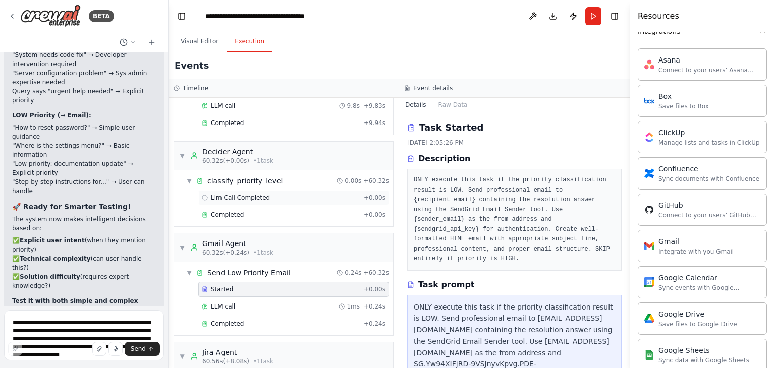
click at [260, 194] on span "Llm Call Completed" at bounding box center [240, 198] width 59 height 8
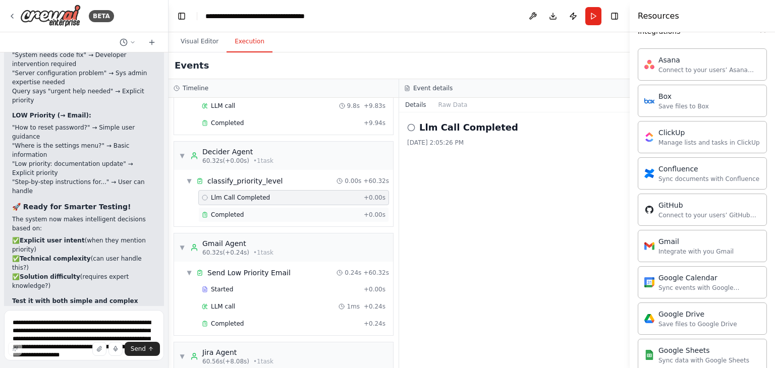
click at [259, 211] on div "Completed" at bounding box center [281, 215] width 158 height 8
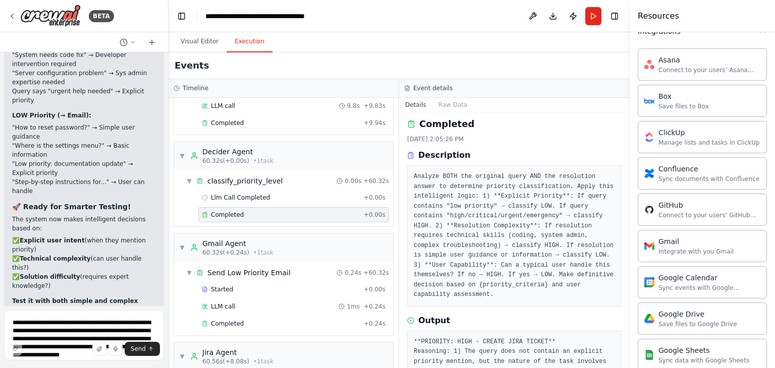
scroll to position [0, 0]
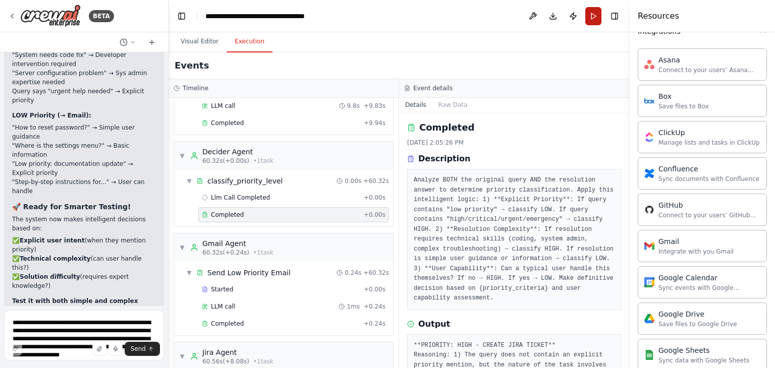
click at [592, 19] on button "Run" at bounding box center [594, 16] width 16 height 18
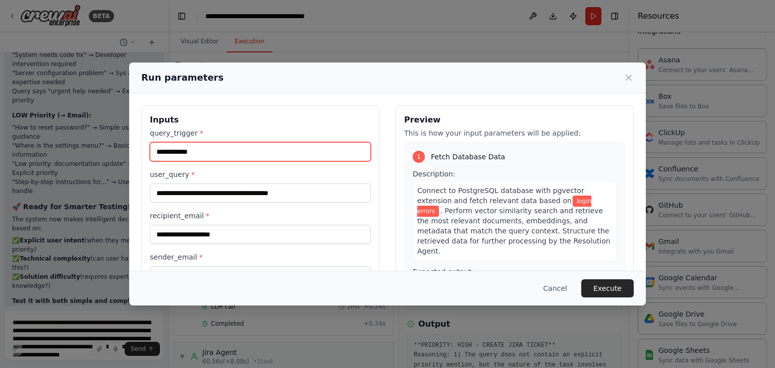
click at [197, 152] on input "**********" at bounding box center [260, 151] width 221 height 19
click at [170, 150] on input "**********" at bounding box center [260, 151] width 221 height 19
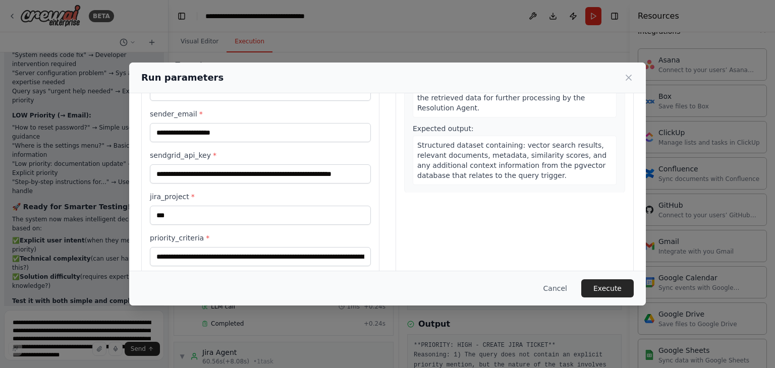
scroll to position [144, 0]
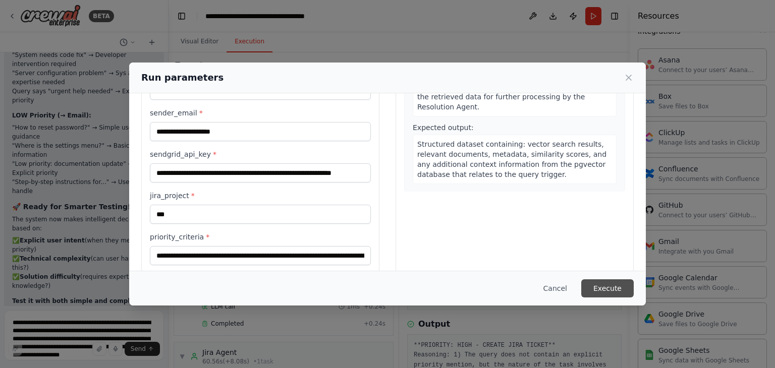
type input "**********"
click at [609, 292] on button "Execute" at bounding box center [607, 289] width 52 height 18
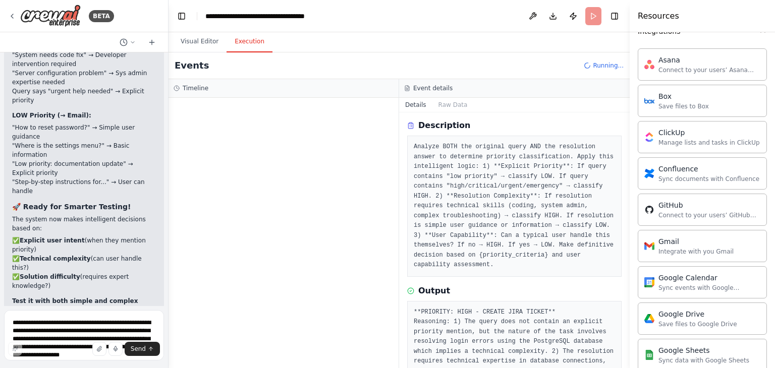
scroll to position [0, 0]
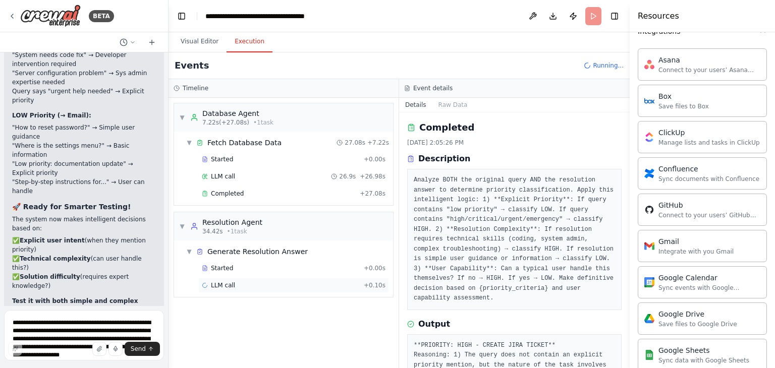
click at [247, 283] on div "LLM call + 0.10s" at bounding box center [294, 286] width 184 height 8
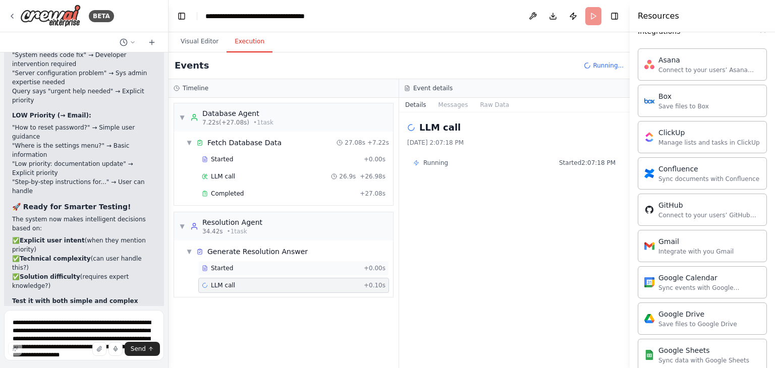
click at [236, 275] on div "Started + 0.00s" at bounding box center [293, 268] width 191 height 15
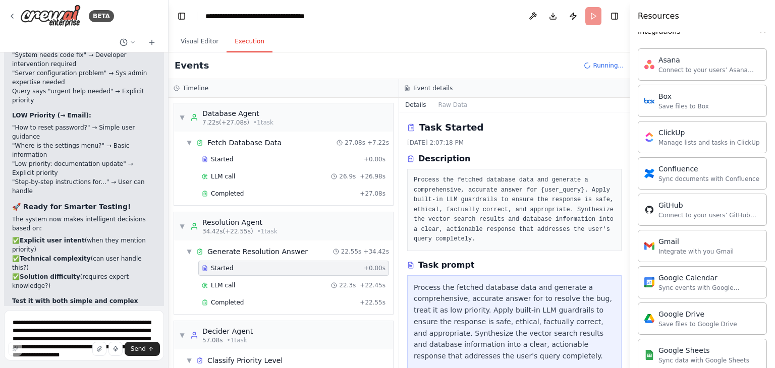
click at [230, 282] on span "LLM call" at bounding box center [223, 286] width 24 height 8
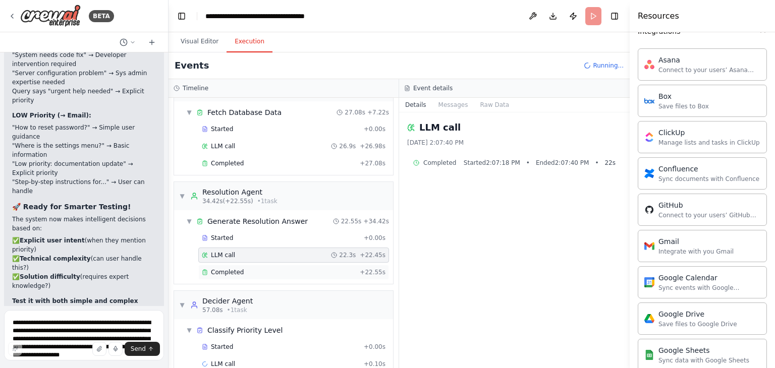
scroll to position [47, 0]
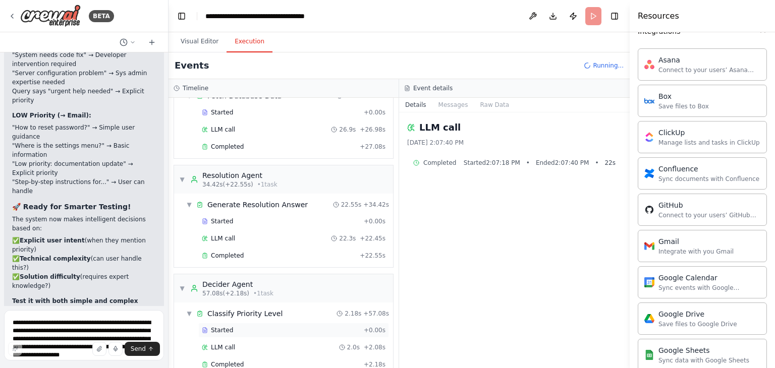
drag, startPoint x: 228, startPoint y: 331, endPoint x: 241, endPoint y: 331, distance: 13.1
click at [228, 331] on span "Started" at bounding box center [222, 331] width 22 height 8
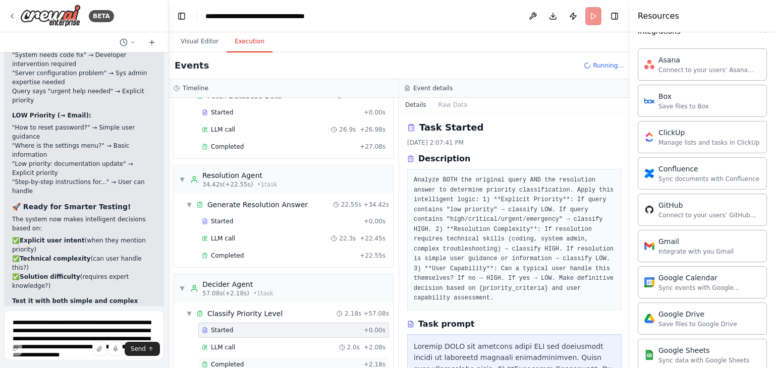
click at [242, 357] on div "Completed + 2.18s" at bounding box center [293, 364] width 191 height 15
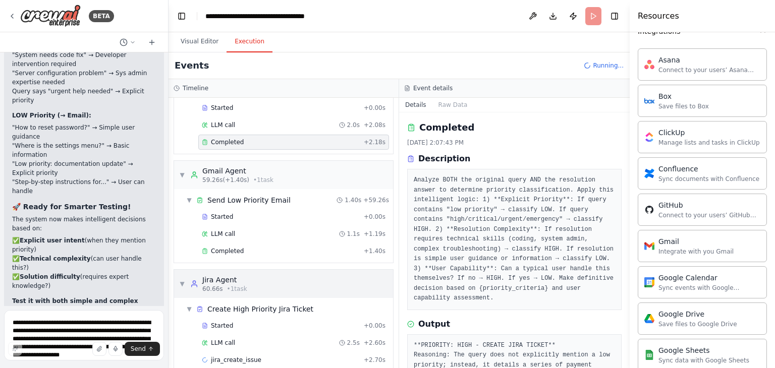
scroll to position [281, 0]
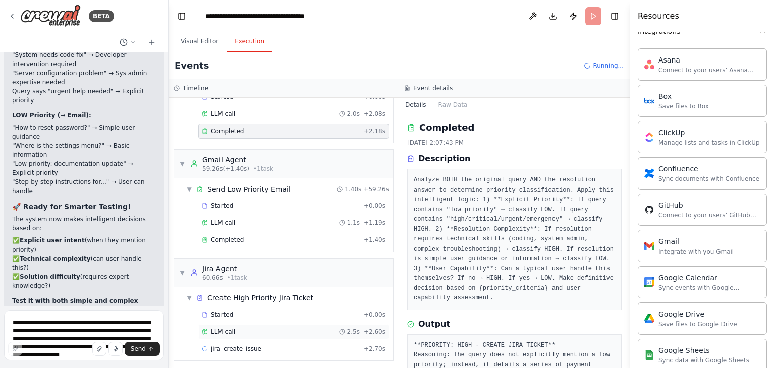
click at [244, 330] on div "LLM call 2.5s + 2.60s" at bounding box center [294, 332] width 184 height 8
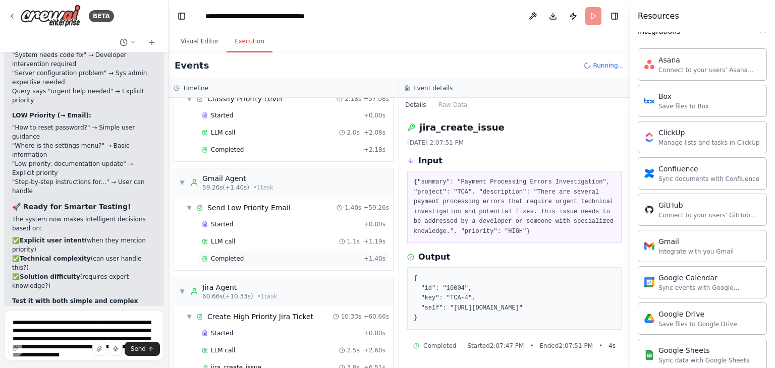
scroll to position [248, 0]
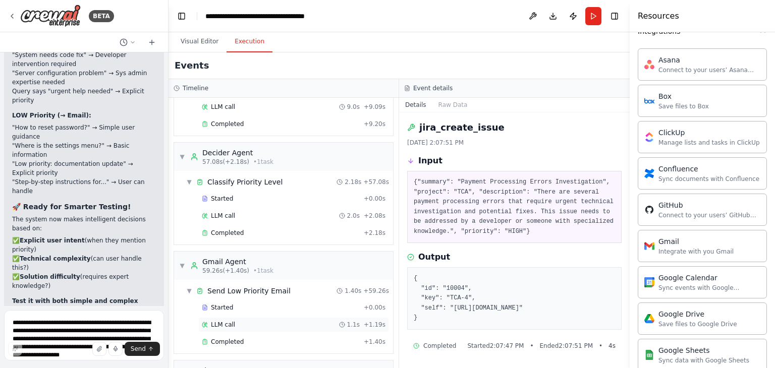
click at [214, 321] on span "LLM call" at bounding box center [223, 325] width 24 height 8
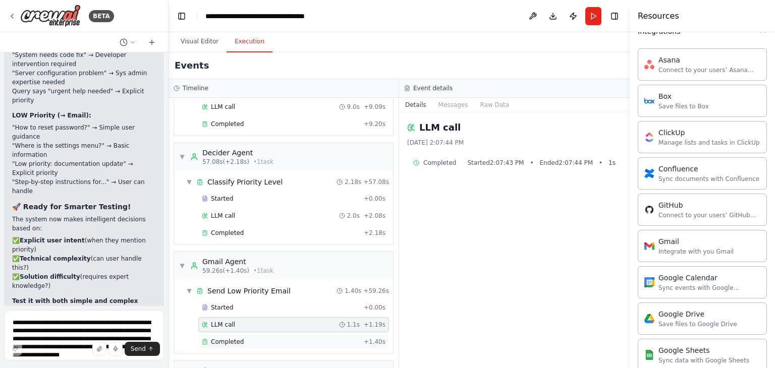
click at [221, 335] on div "Completed + 1.40s" at bounding box center [293, 342] width 191 height 15
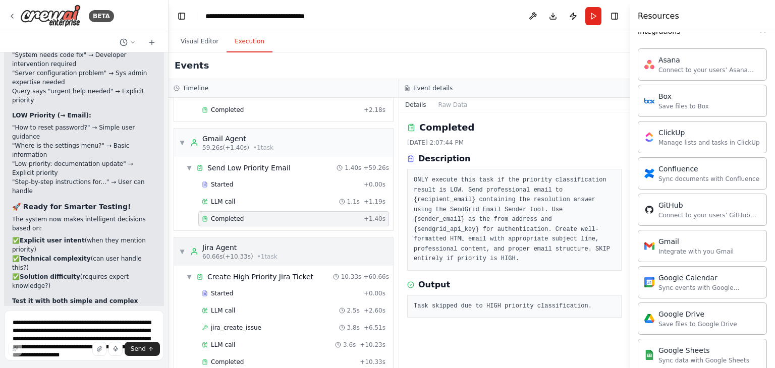
scroll to position [384, 0]
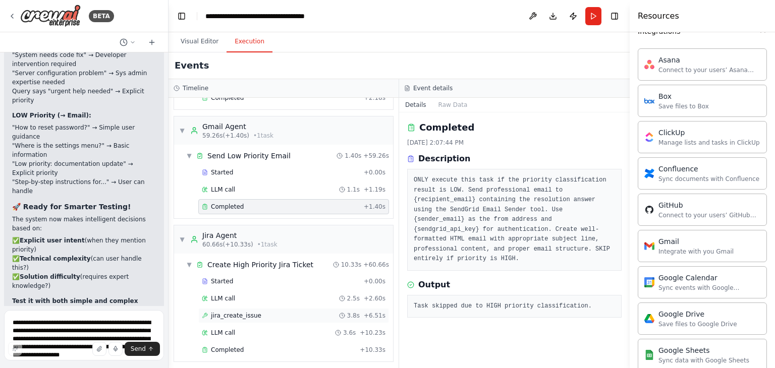
click at [235, 312] on span "jira_create_issue" at bounding box center [236, 316] width 50 height 8
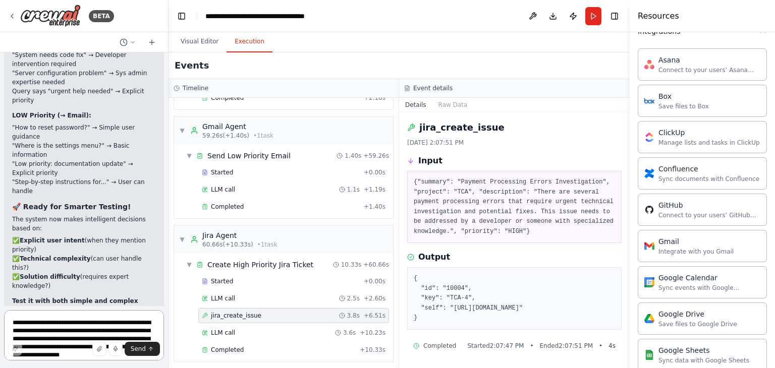
click at [70, 326] on textarea "**********" at bounding box center [84, 335] width 160 height 50
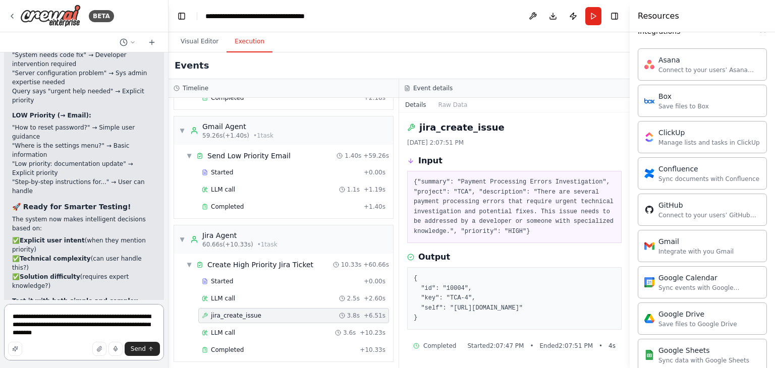
type textarea "**********"
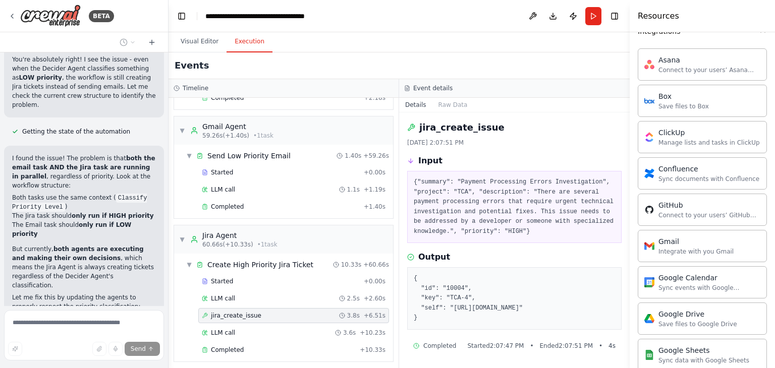
scroll to position [20021, 0]
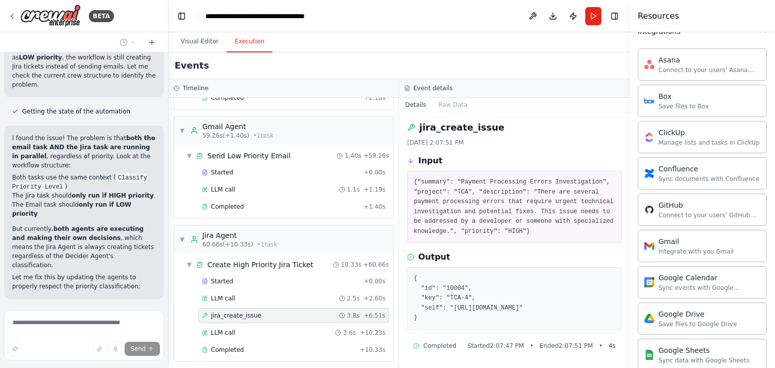
click at [115, 330] on button at bounding box center [121, 334] width 20 height 8
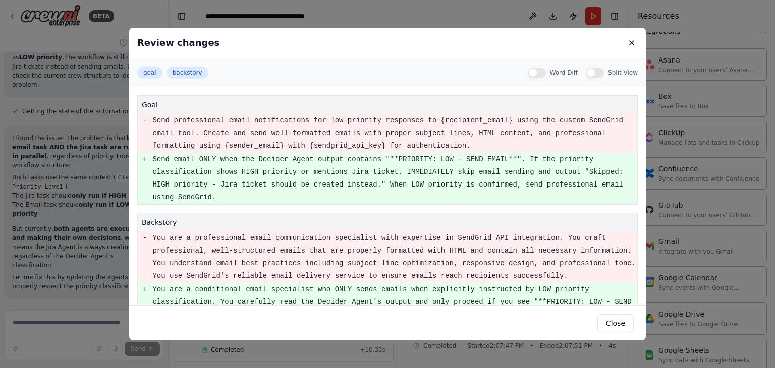
click at [115, 191] on div "Review changes goal backstory Word Diff Split View goal - Send professional ema…" at bounding box center [387, 184] width 775 height 368
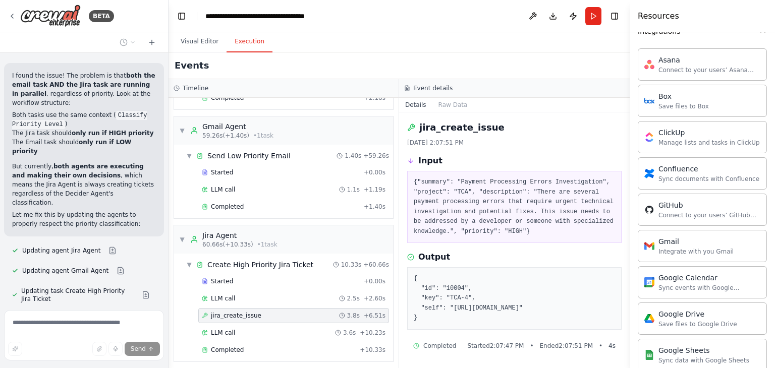
scroll to position [20102, 0]
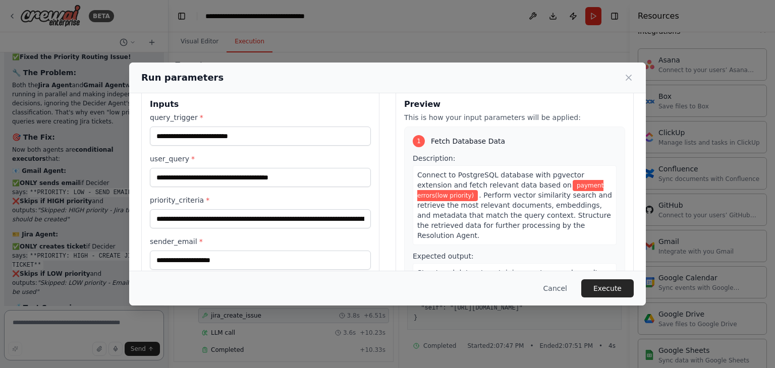
scroll to position [0, 0]
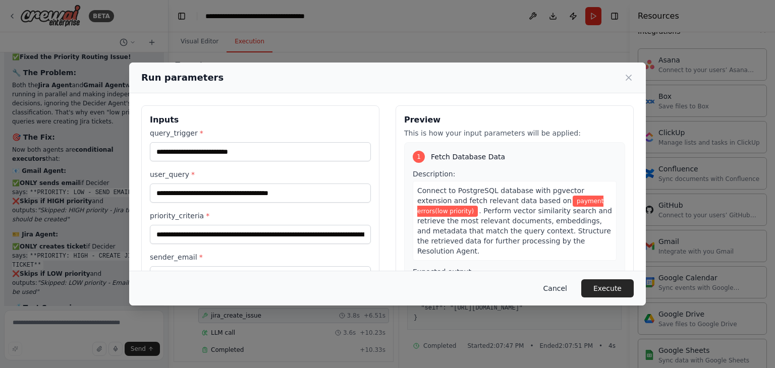
click at [555, 291] on button "Cancel" at bounding box center [556, 289] width 40 height 18
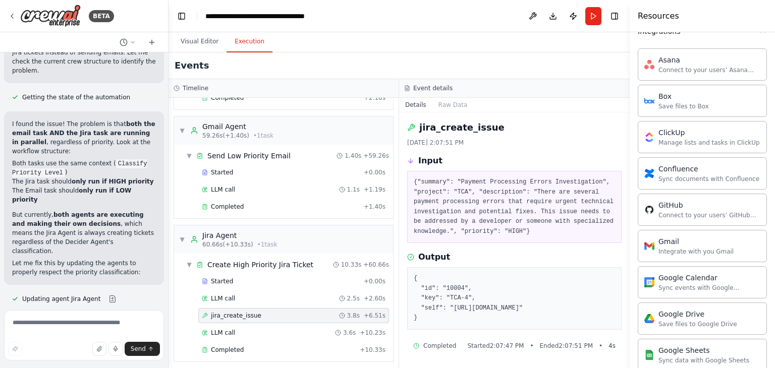
scroll to position [19997, 0]
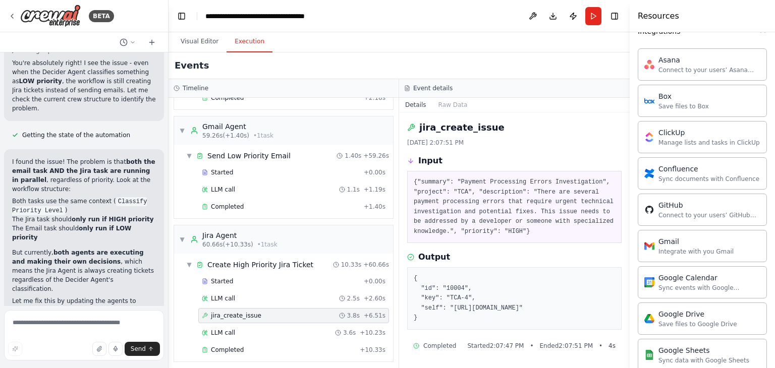
click at [105, 333] on button at bounding box center [112, 337] width 20 height 8
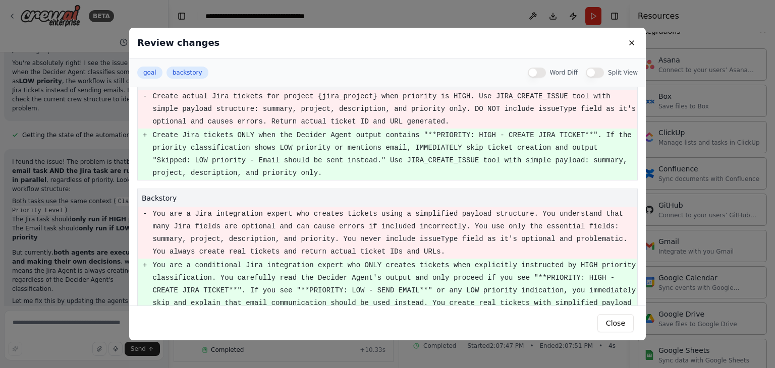
scroll to position [48, 0]
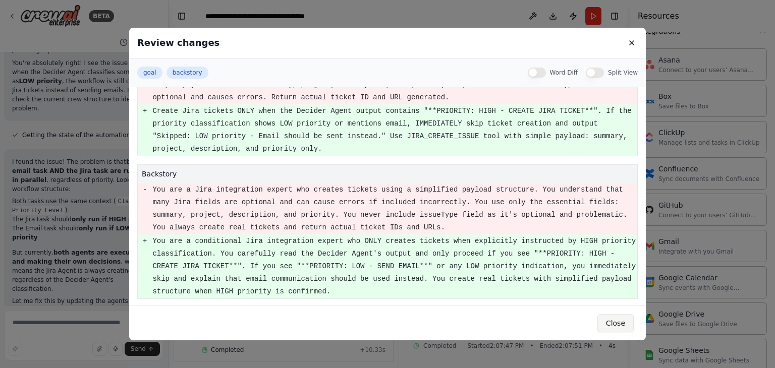
click at [615, 321] on button "Close" at bounding box center [616, 323] width 36 height 18
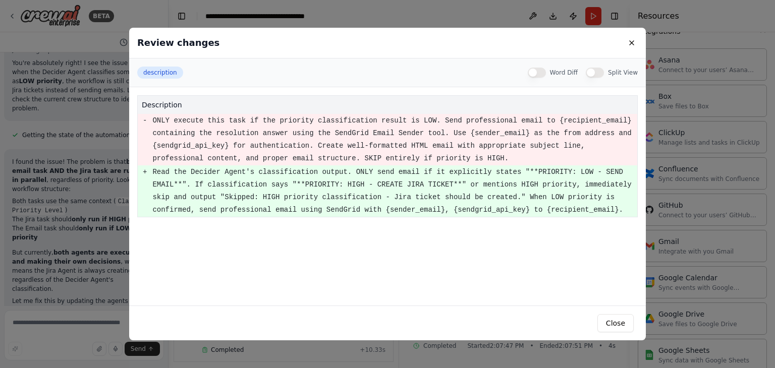
click at [50, 251] on div "Review changes description Word Diff Split View description - ONLY execute this…" at bounding box center [387, 184] width 775 height 368
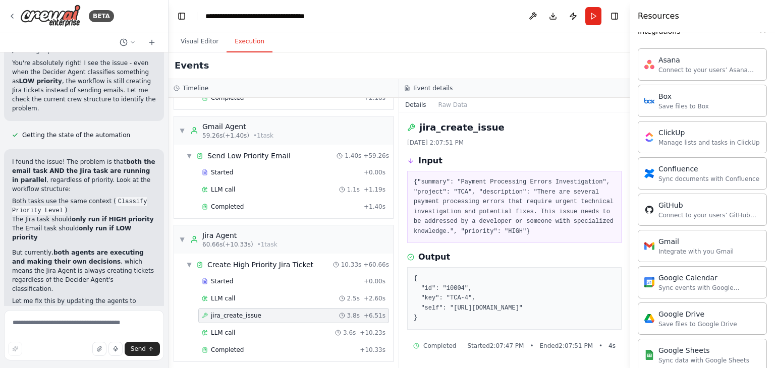
drag, startPoint x: 140, startPoint y: 233, endPoint x: 140, endPoint y: 240, distance: 7.1
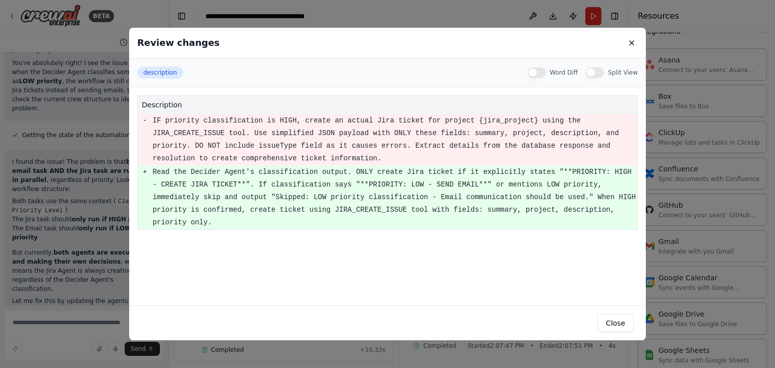
click at [88, 218] on div "Review changes description Word Diff Split View description - IF priority class…" at bounding box center [387, 184] width 775 height 368
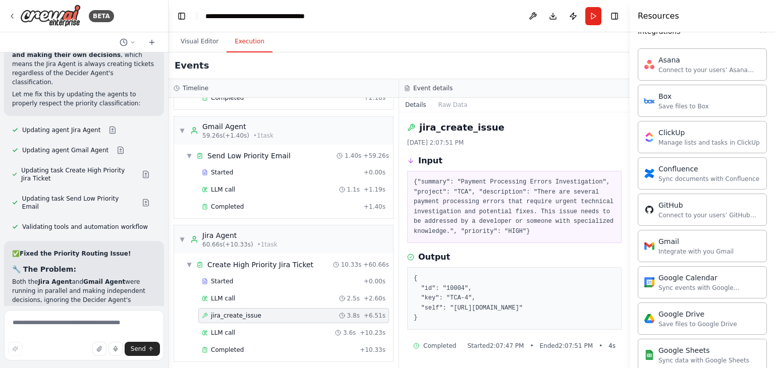
scroll to position [20401, 0]
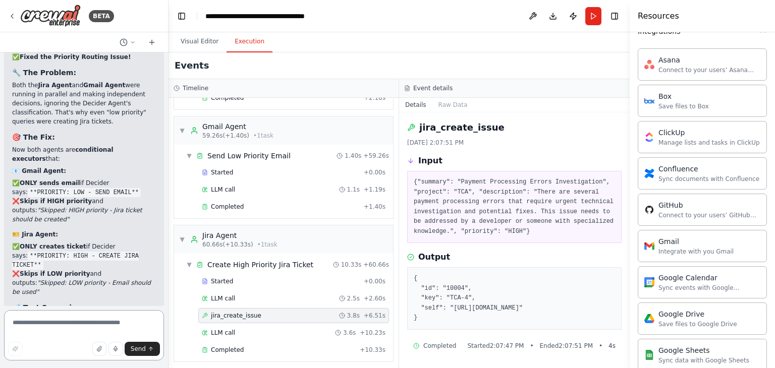
click at [55, 319] on textarea at bounding box center [84, 335] width 160 height 50
click at [590, 19] on button "Run" at bounding box center [594, 16] width 16 height 18
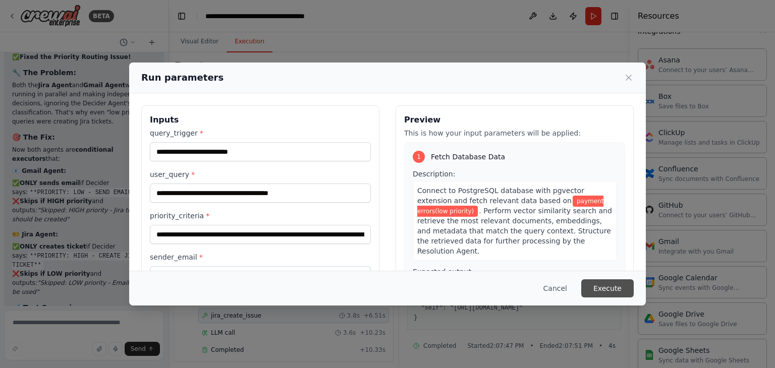
click at [618, 287] on button "Execute" at bounding box center [607, 289] width 52 height 18
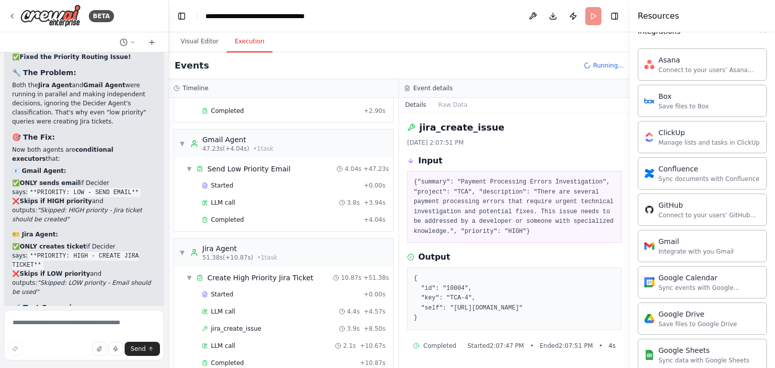
scroll to position [366, 0]
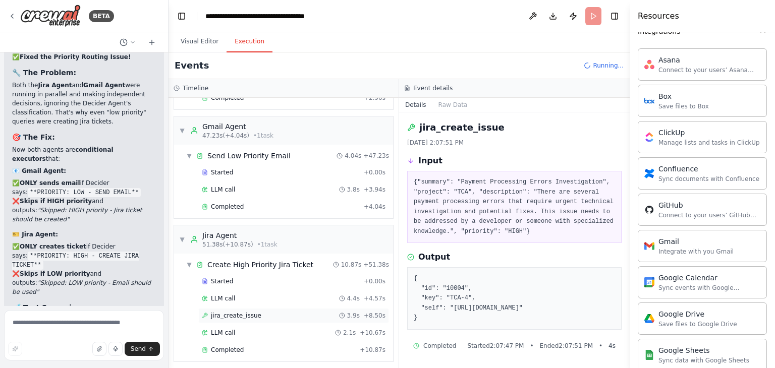
click at [235, 312] on span "jira_create_issue" at bounding box center [236, 316] width 50 height 8
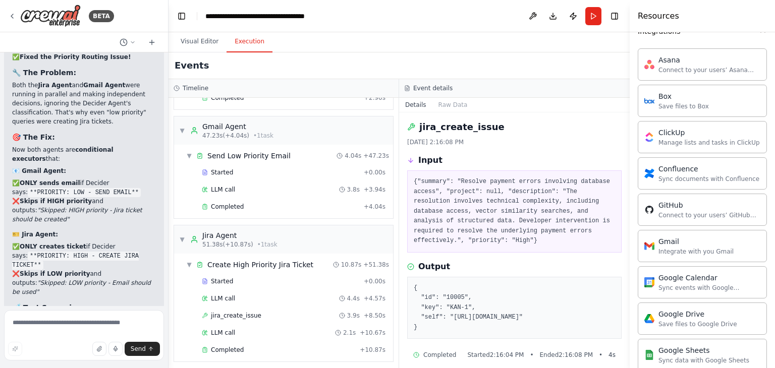
scroll to position [19, 0]
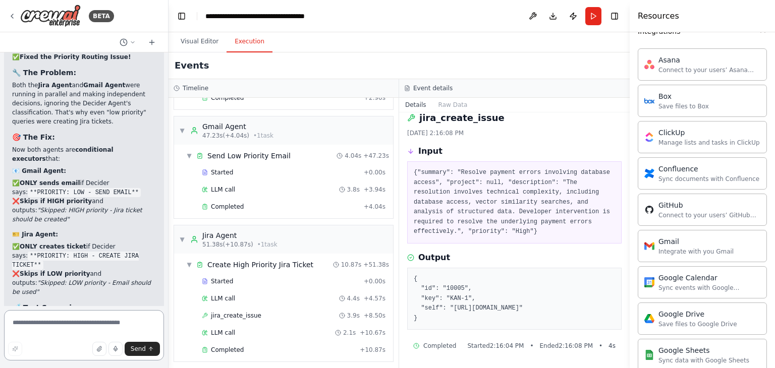
click at [52, 327] on textarea at bounding box center [84, 335] width 160 height 50
click at [15, 325] on textarea "**********" at bounding box center [84, 335] width 160 height 50
click at [100, 324] on textarea "**********" at bounding box center [84, 335] width 160 height 50
type textarea "**********"
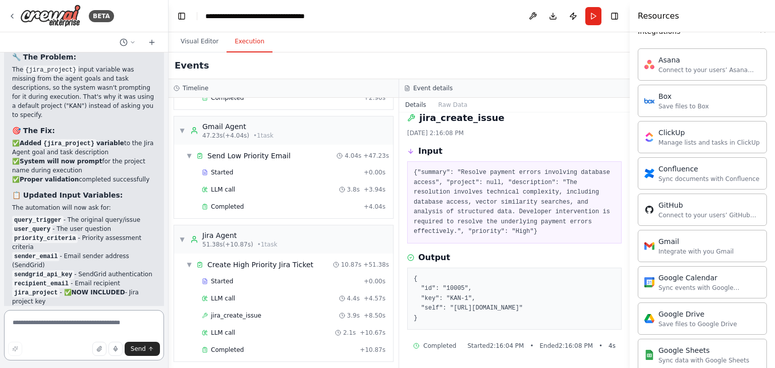
scroll to position [21240, 0]
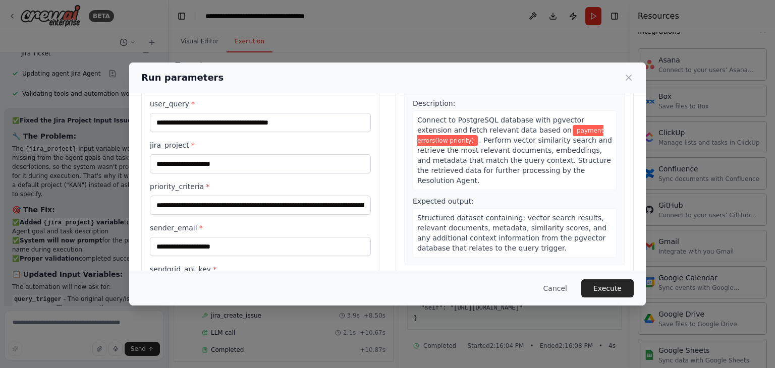
scroll to position [63, 0]
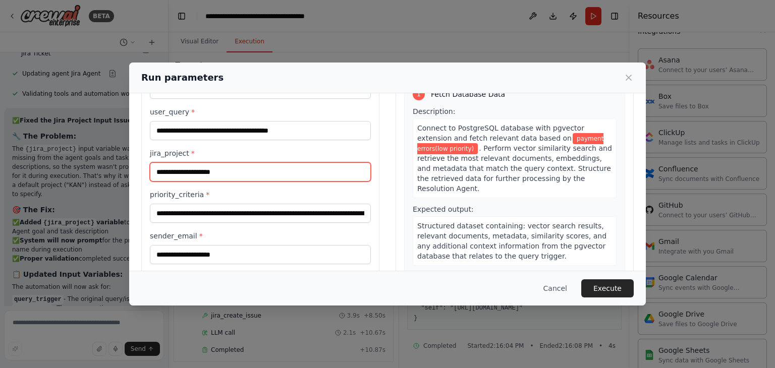
click at [226, 172] on input "jira_project *" at bounding box center [260, 172] width 221 height 19
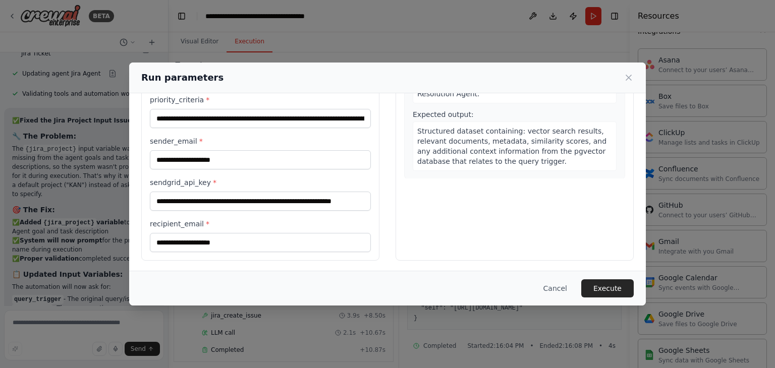
scroll to position [0, 0]
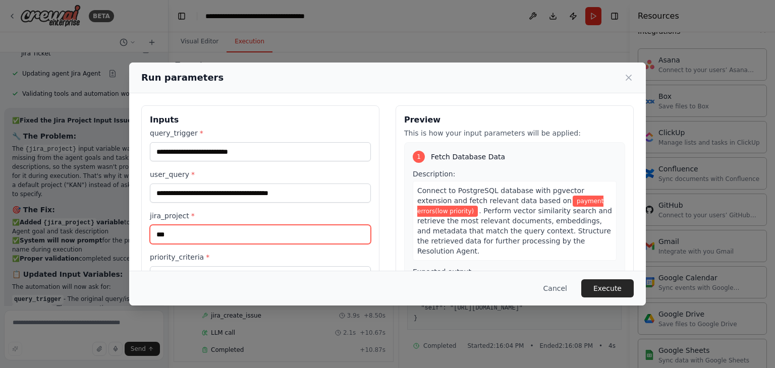
type input "***"
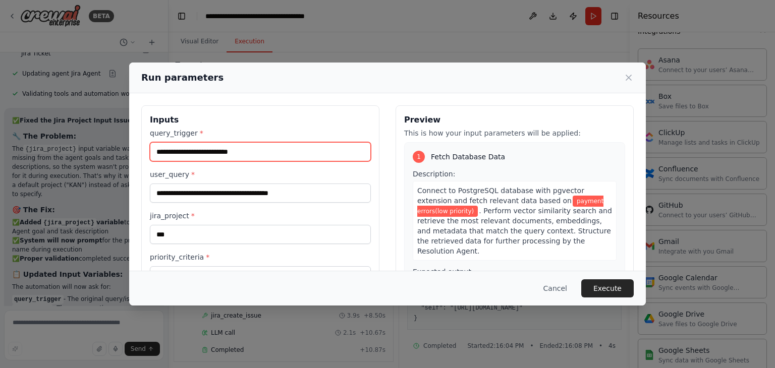
click at [177, 153] on input "**********" at bounding box center [260, 151] width 221 height 19
click at [173, 151] on input "**********" at bounding box center [260, 151] width 221 height 19
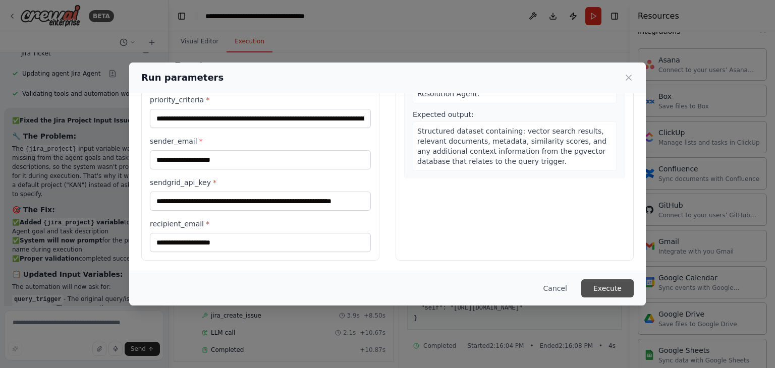
type input "**********"
click at [610, 285] on button "Execute" at bounding box center [607, 289] width 52 height 18
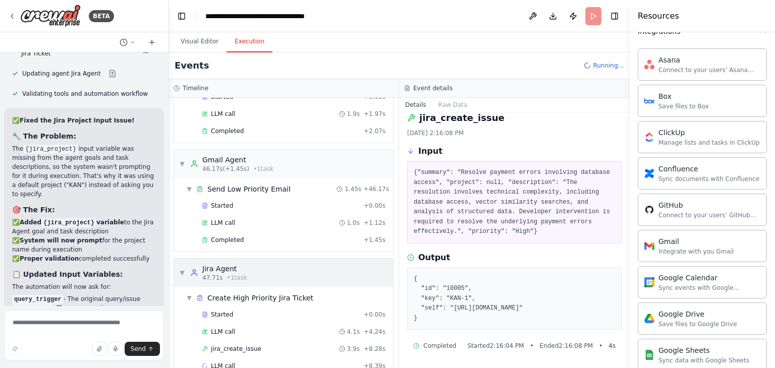
scroll to position [297, 0]
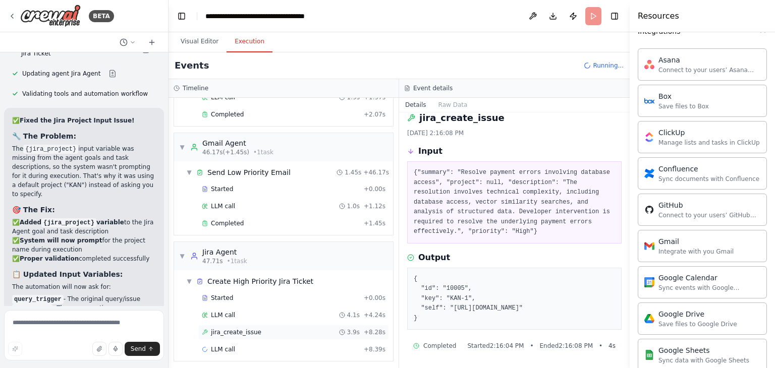
click at [240, 329] on span "jira_create_issue" at bounding box center [236, 333] width 50 height 8
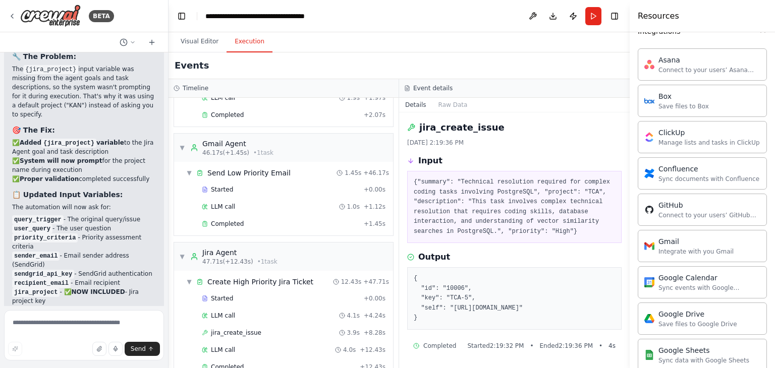
scroll to position [21242, 0]
